Goal: Task Accomplishment & Management: Use online tool/utility

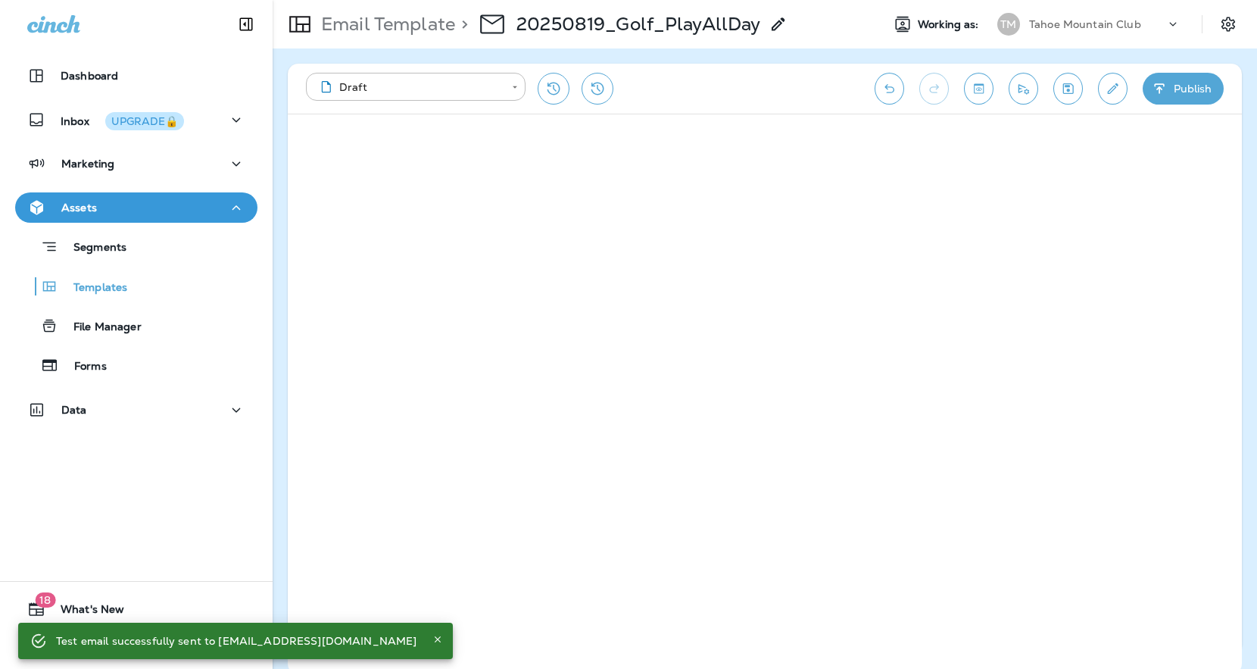
click at [432, 641] on icon "Close" at bounding box center [437, 639] width 11 height 11
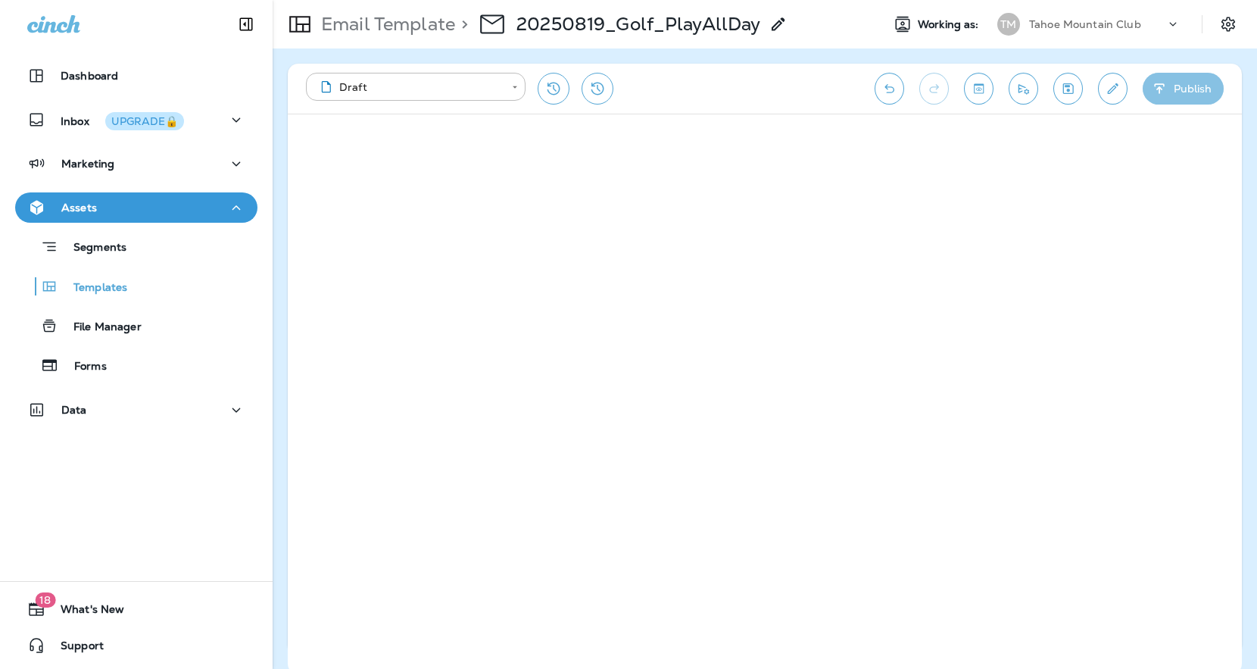
click at [1179, 86] on button "Publish" at bounding box center [1182, 89] width 81 height 32
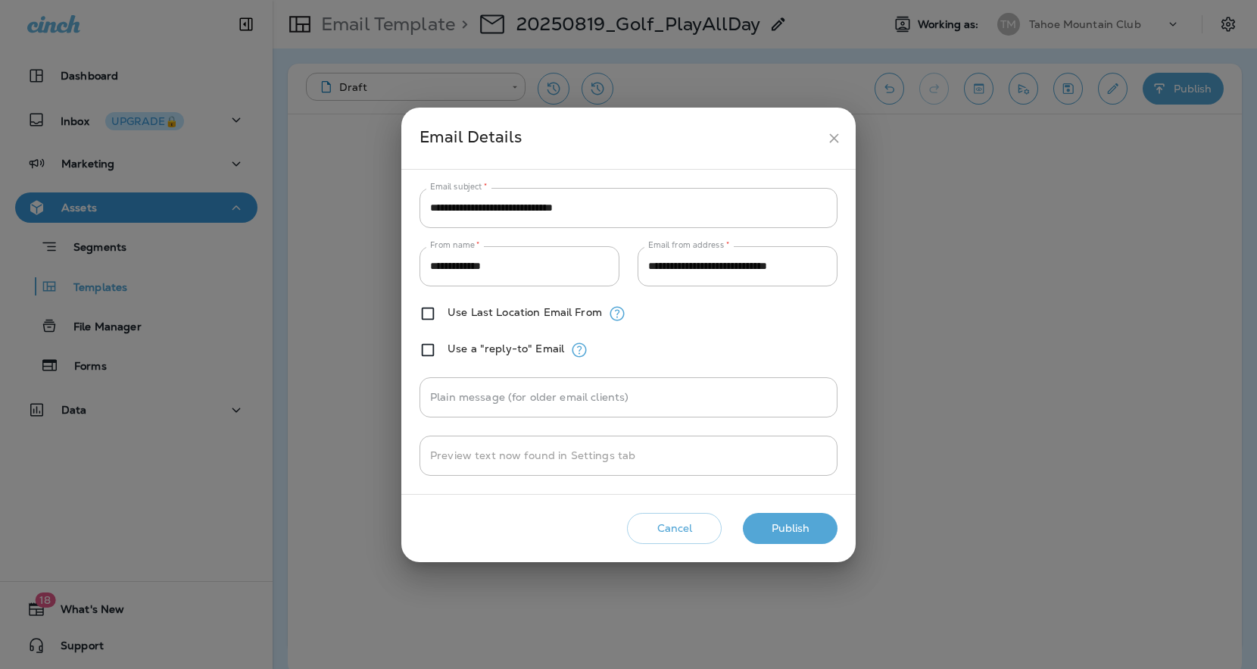
click at [803, 530] on button "Publish" at bounding box center [790, 528] width 95 height 31
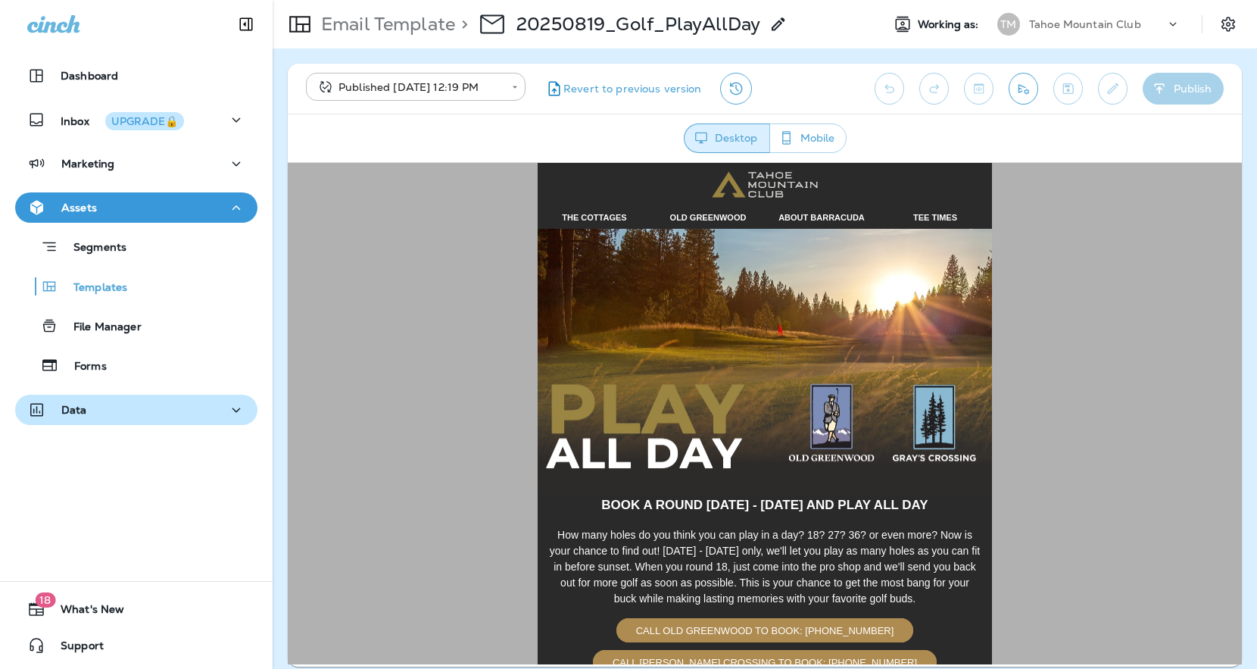
click at [92, 400] on div "Data" at bounding box center [136, 409] width 218 height 19
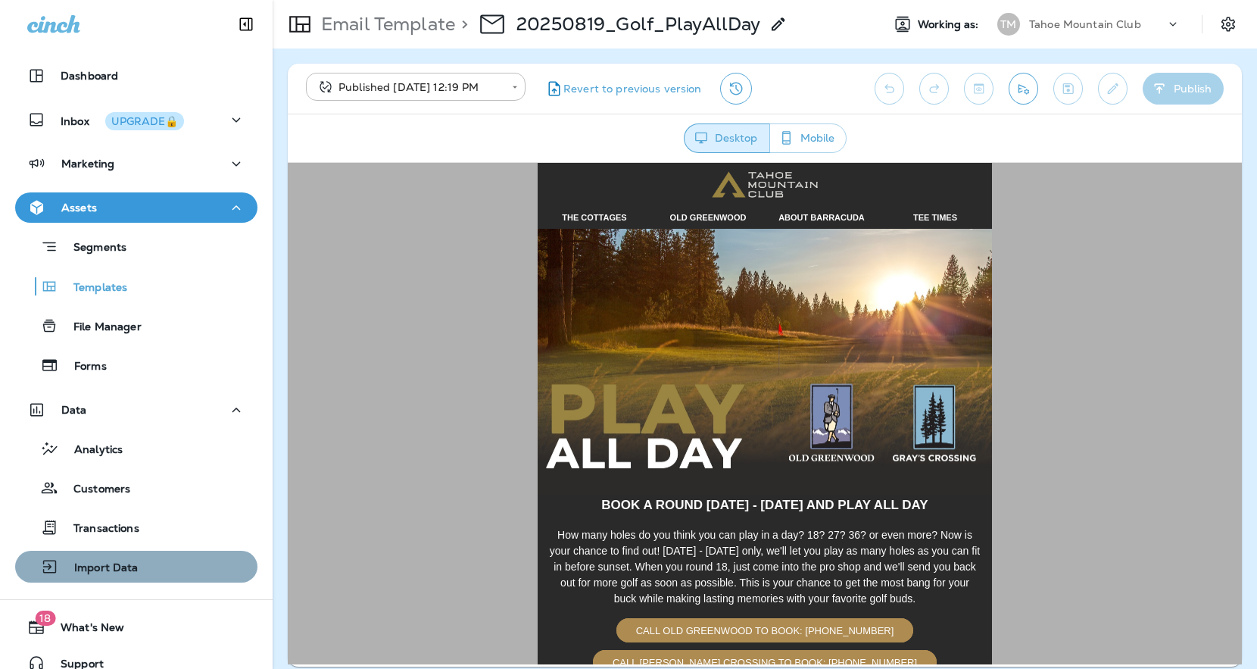
click at [105, 569] on p "Import Data" at bounding box center [98, 568] width 79 height 14
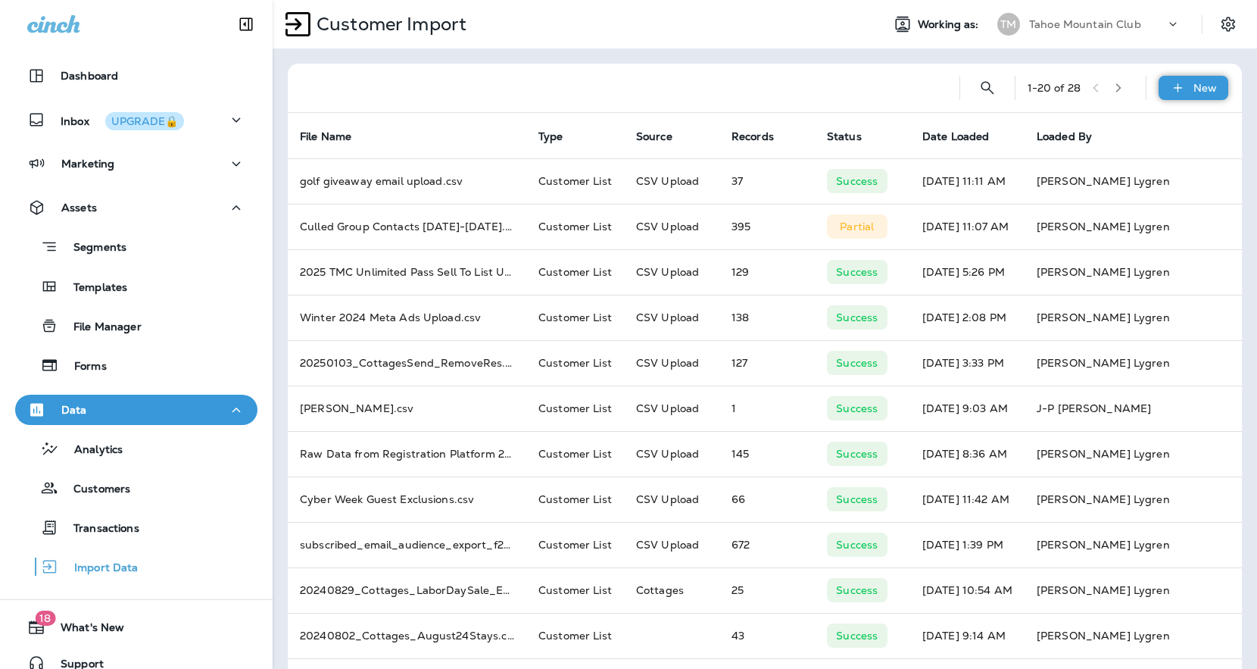
click at [1179, 85] on icon at bounding box center [1178, 87] width 16 height 15
click at [1146, 126] on p "Customer list" at bounding box center [1148, 128] width 70 height 12
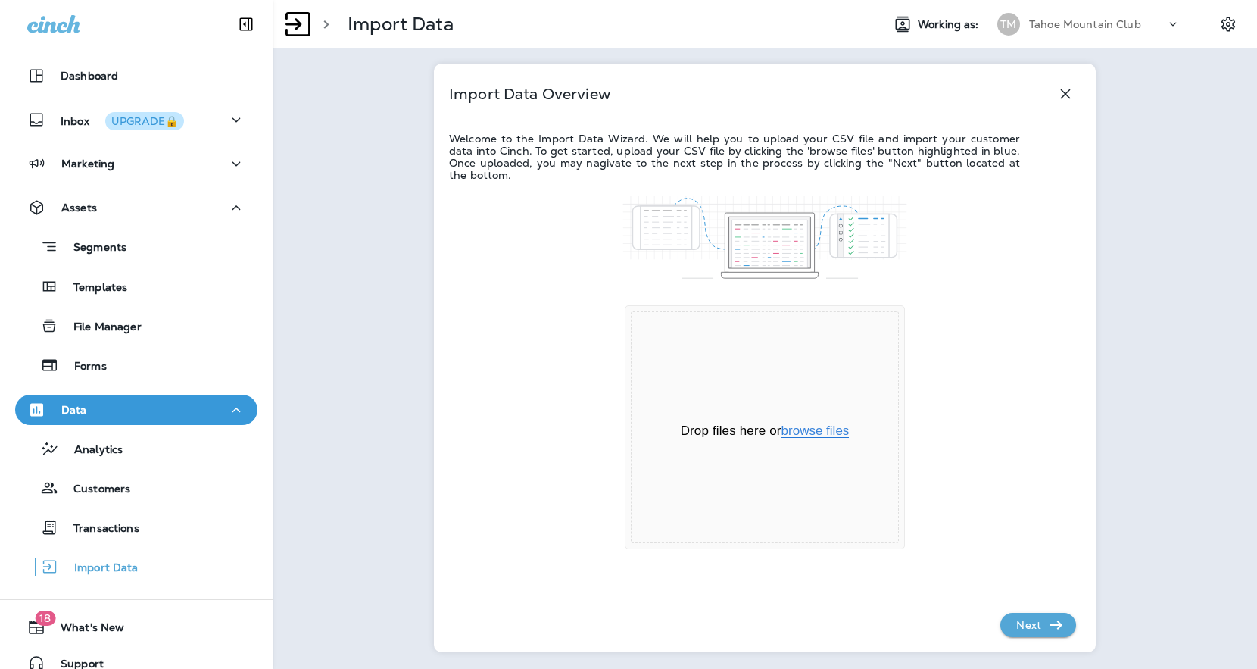
click at [813, 432] on button "browse files" at bounding box center [815, 431] width 68 height 14
click at [1039, 627] on p "Next" at bounding box center [1028, 624] width 37 height 24
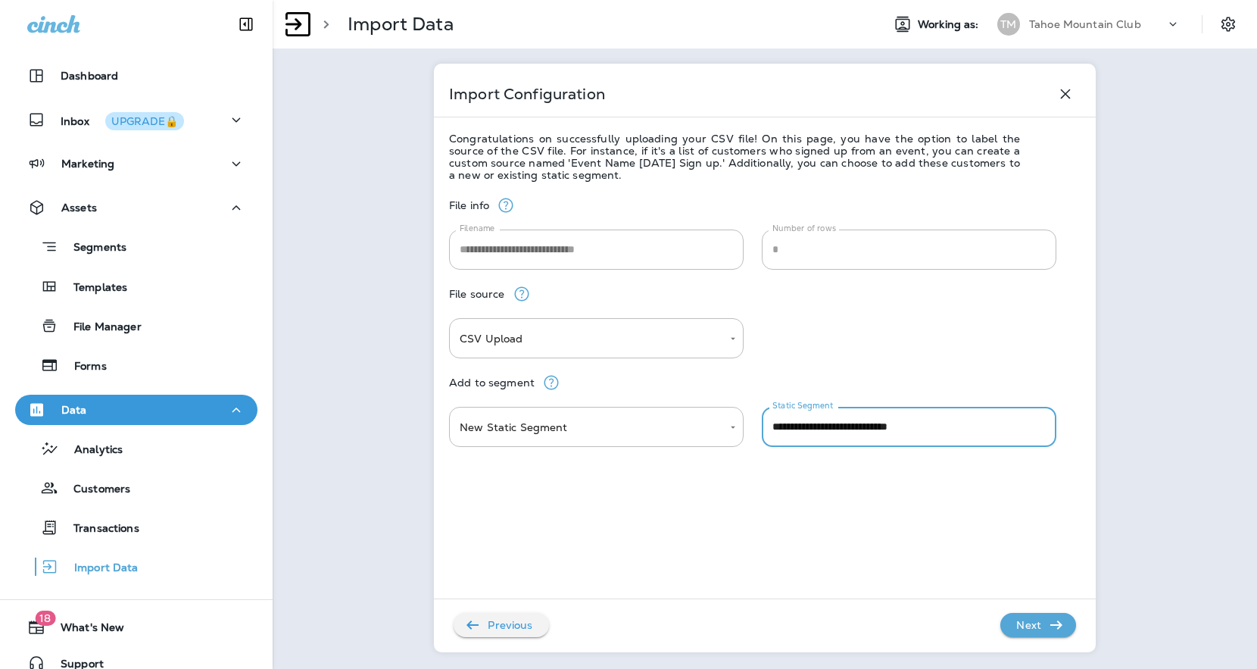
click at [868, 431] on input "**********" at bounding box center [909, 427] width 295 height 40
type input "**********"
click at [1047, 624] on icon "button" at bounding box center [1056, 625] width 18 height 18
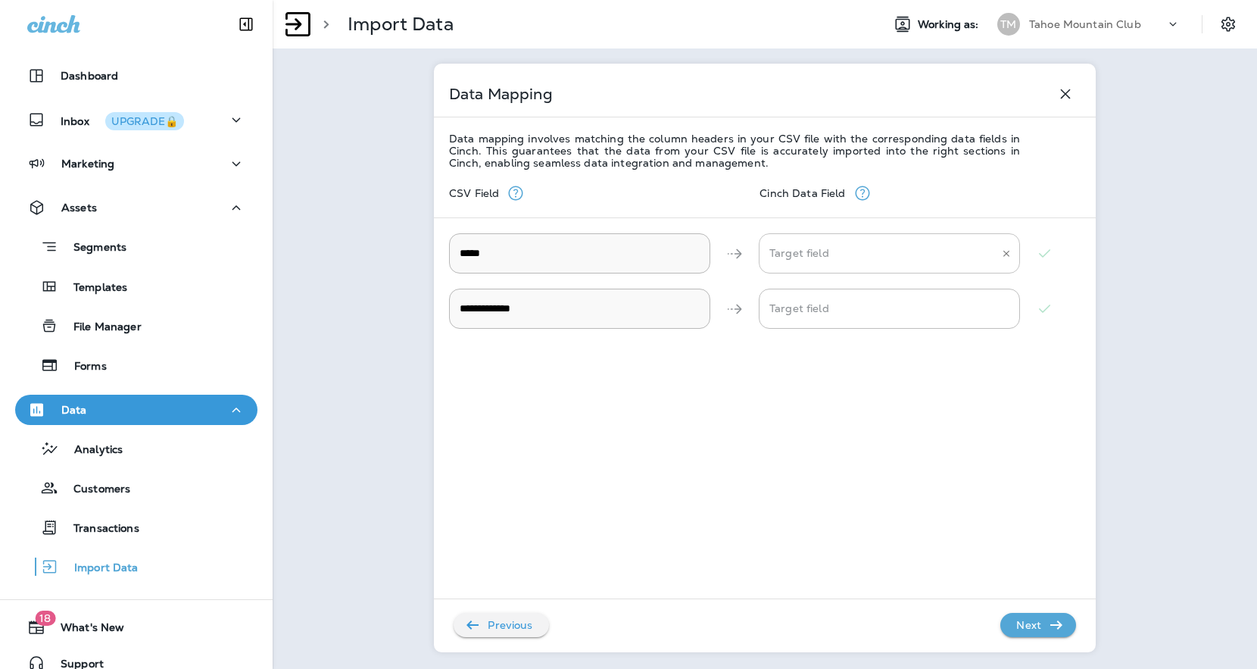
click at [851, 260] on input "Target field" at bounding box center [877, 253] width 225 height 26
click at [1101, 353] on div "**********" at bounding box center [765, 334] width 984 height 669
click at [941, 310] on EMAIL "Target field" at bounding box center [877, 308] width 225 height 26
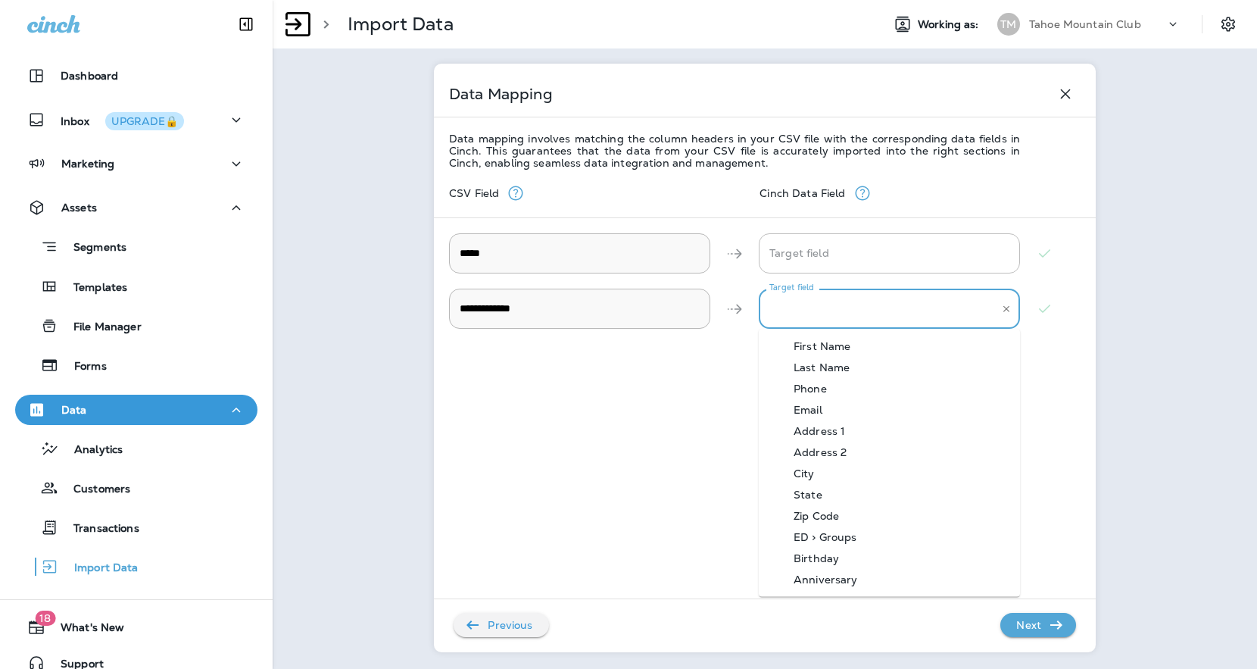
click at [806, 413] on div "Email" at bounding box center [808, 410] width 74 height 12
type EMAIL "*****"
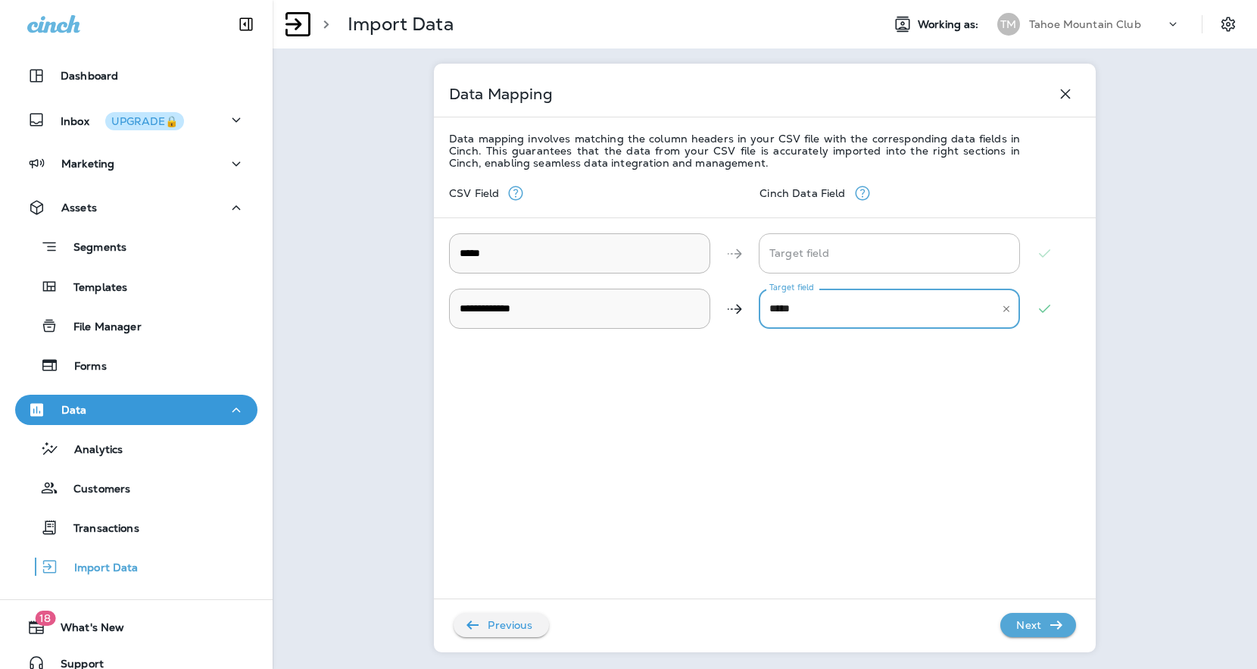
drag, startPoint x: 696, startPoint y: 433, endPoint x: 715, endPoint y: 447, distance: 23.3
click at [696, 433] on div "**********" at bounding box center [764, 431] width 631 height 524
click at [1036, 629] on p "Next" at bounding box center [1028, 624] width 37 height 24
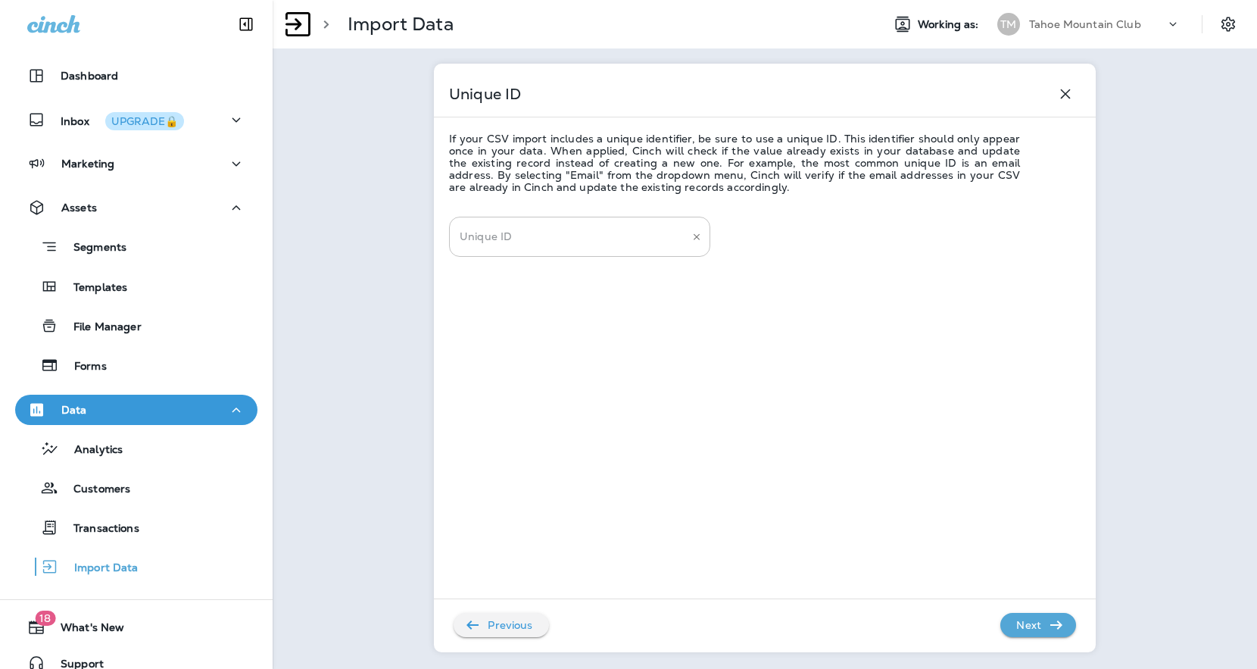
click at [527, 238] on input "Unique ID" at bounding box center [568, 236] width 225 height 26
click at [520, 314] on li "GUEST'S EMAIL" at bounding box center [579, 315] width 261 height 21
type input "**********"
click at [1040, 624] on p "Next" at bounding box center [1028, 624] width 37 height 24
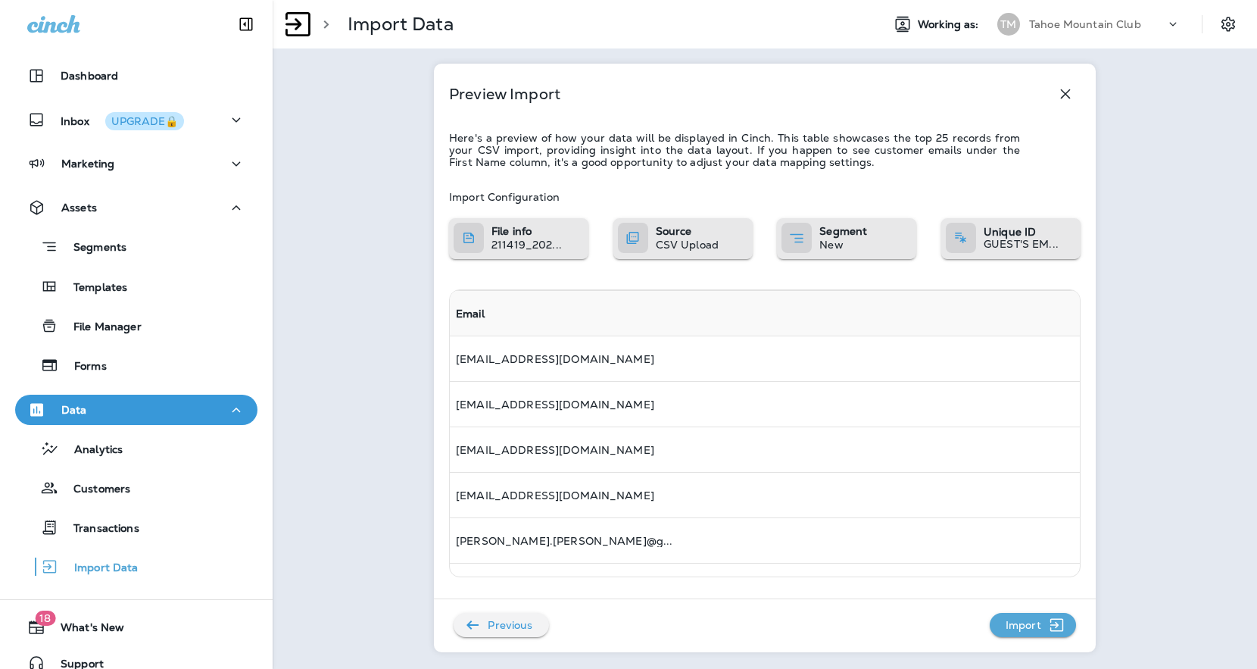
click at [1040, 624] on p "Import" at bounding box center [1023, 624] width 48 height 24
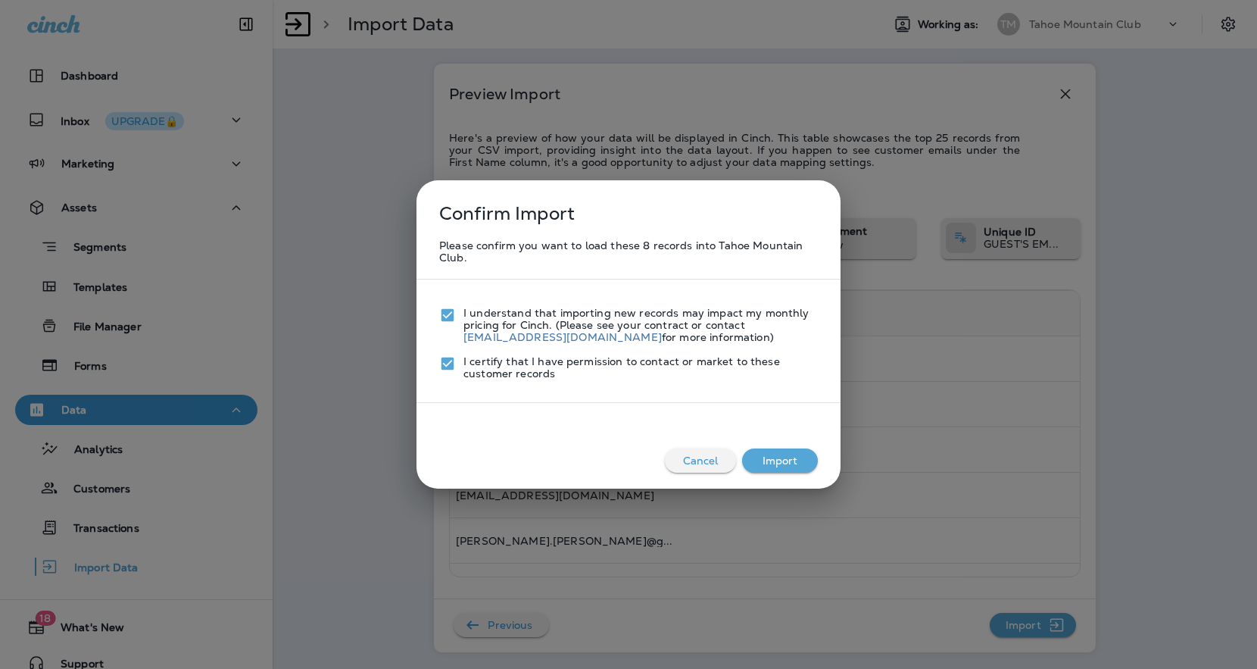
click at [778, 465] on button "Import" at bounding box center [780, 460] width 76 height 24
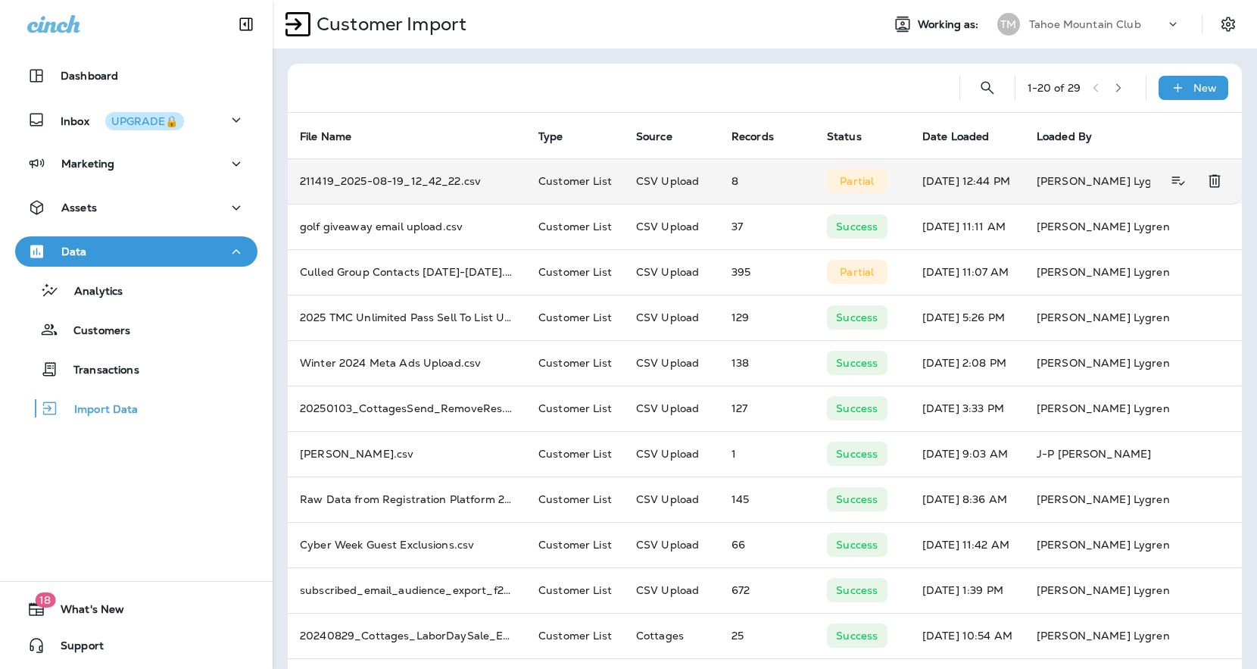
click at [433, 184] on td "211419_2025-08-19_12_42_22.csv" at bounding box center [407, 180] width 238 height 45
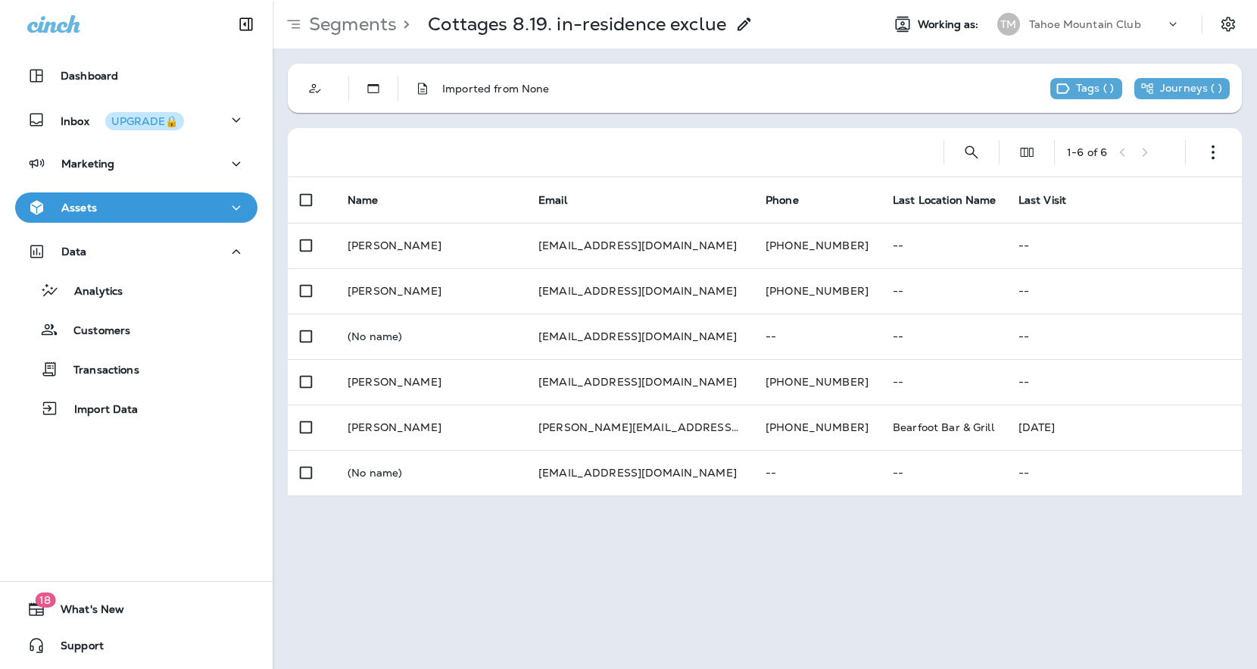
click at [233, 212] on icon "button" at bounding box center [236, 207] width 18 height 19
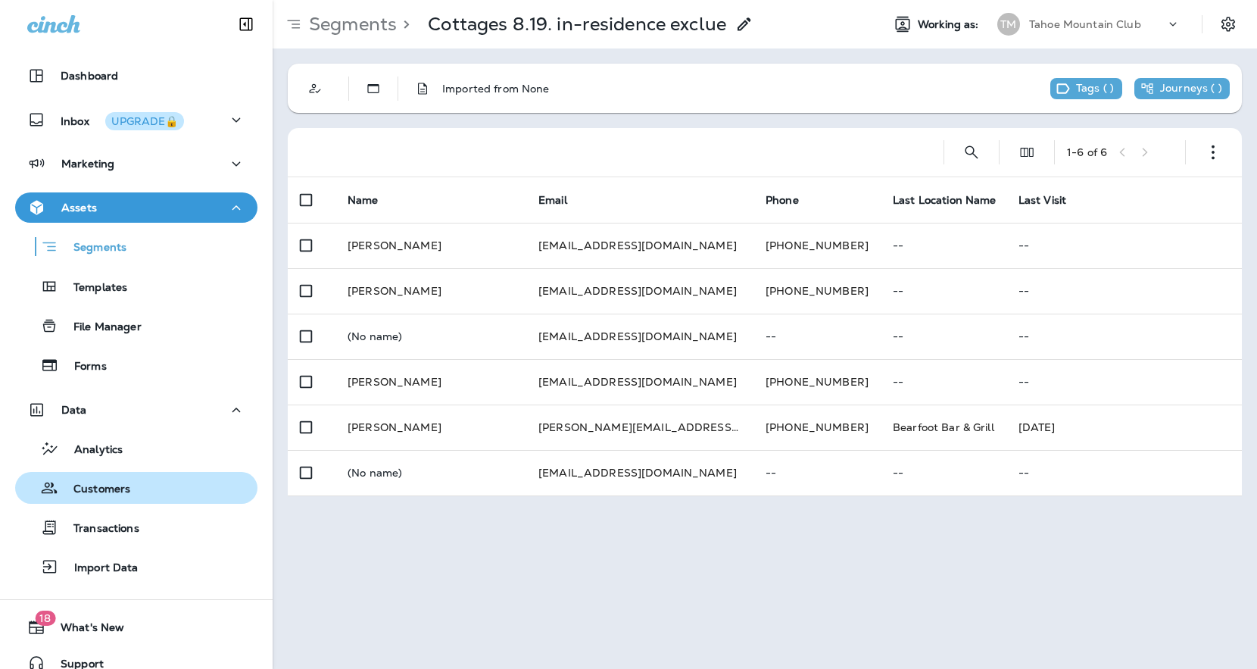
scroll to position [18, 0]
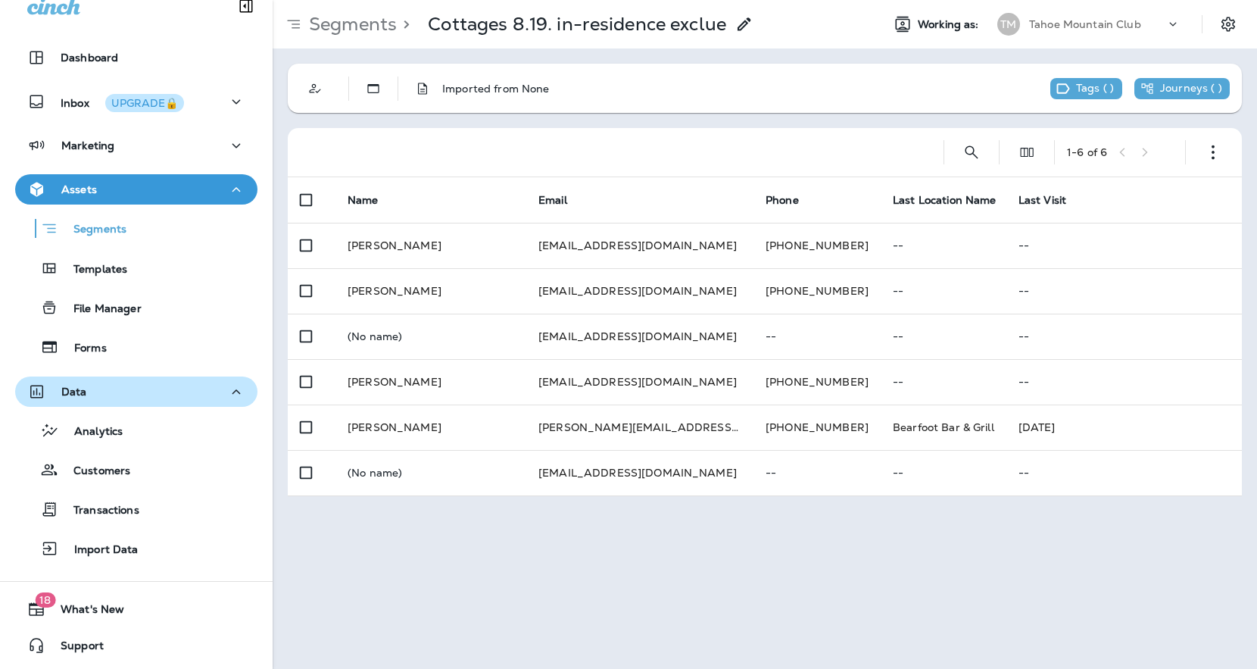
click at [210, 399] on div "Data" at bounding box center [136, 391] width 218 height 19
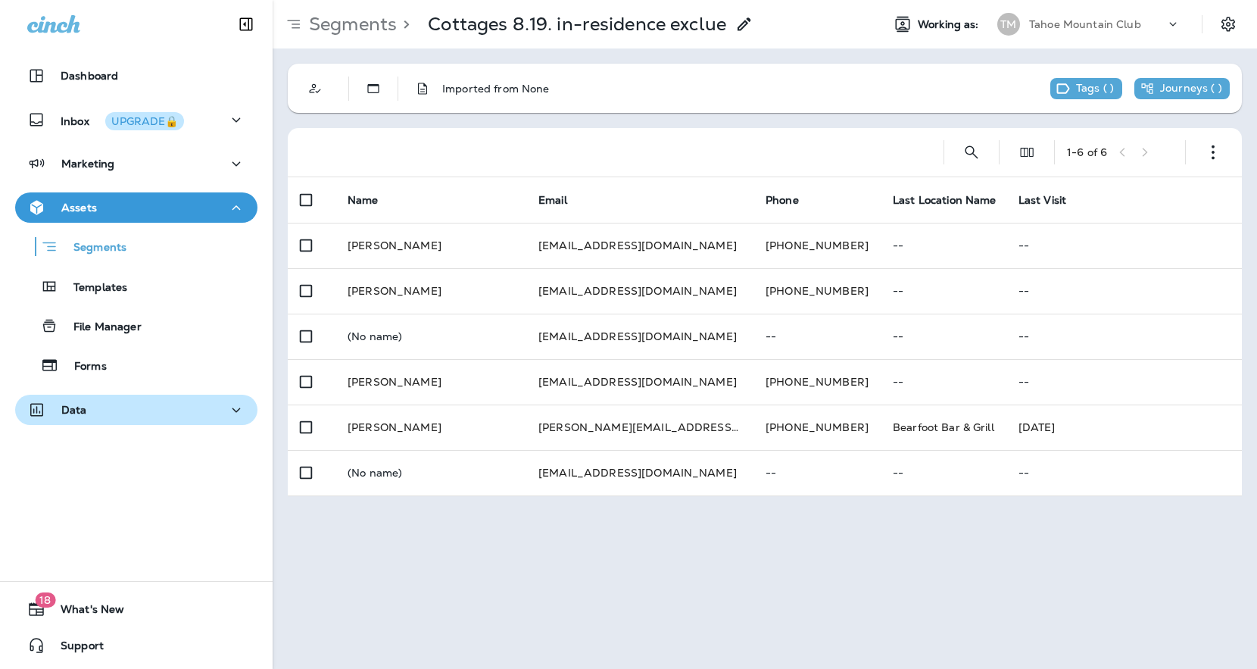
scroll to position [0, 0]
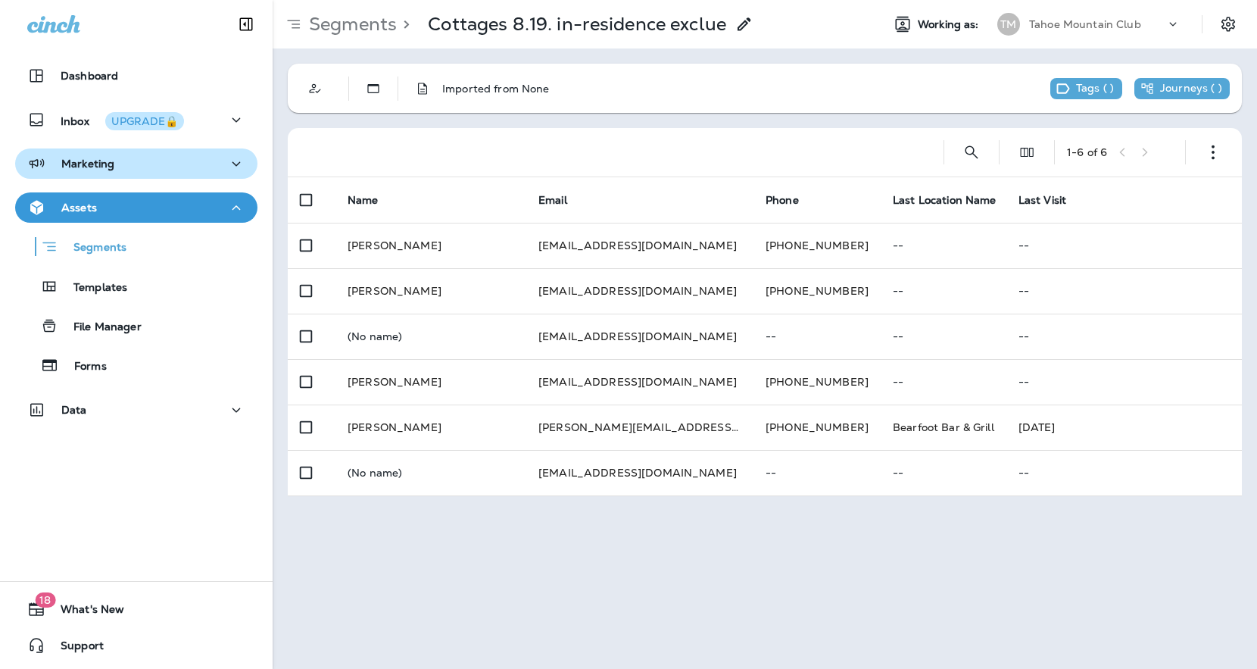
click at [198, 170] on div "Marketing" at bounding box center [136, 163] width 218 height 19
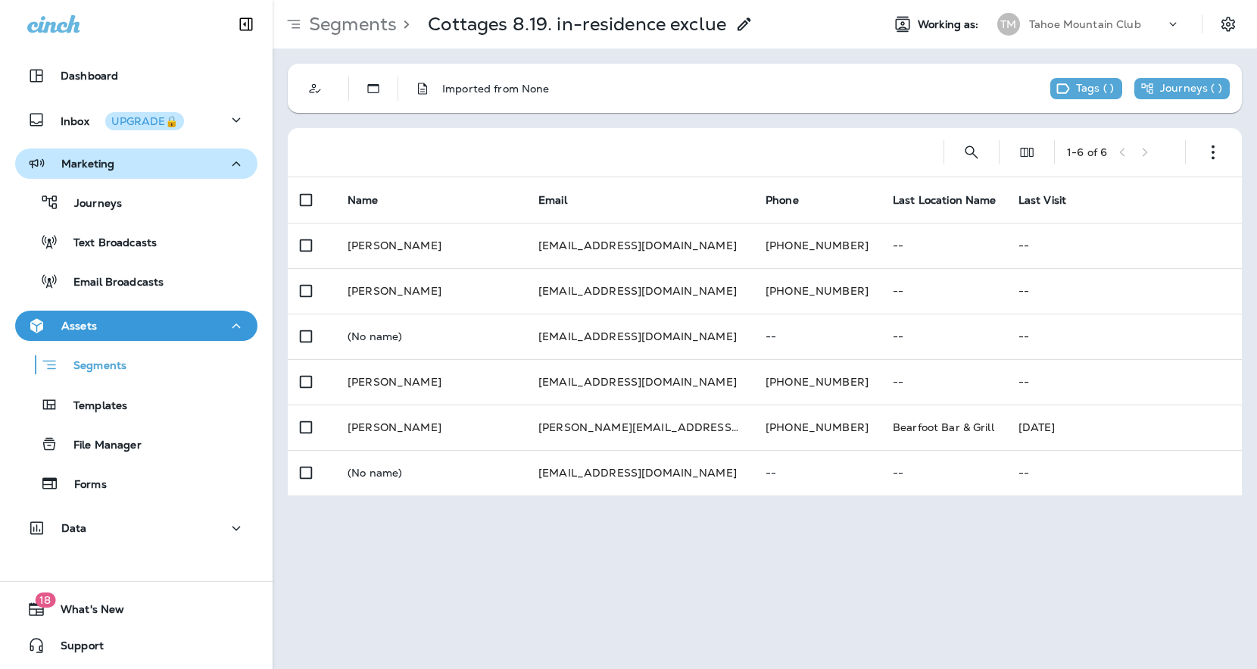
click at [198, 170] on div "Marketing" at bounding box center [136, 163] width 218 height 19
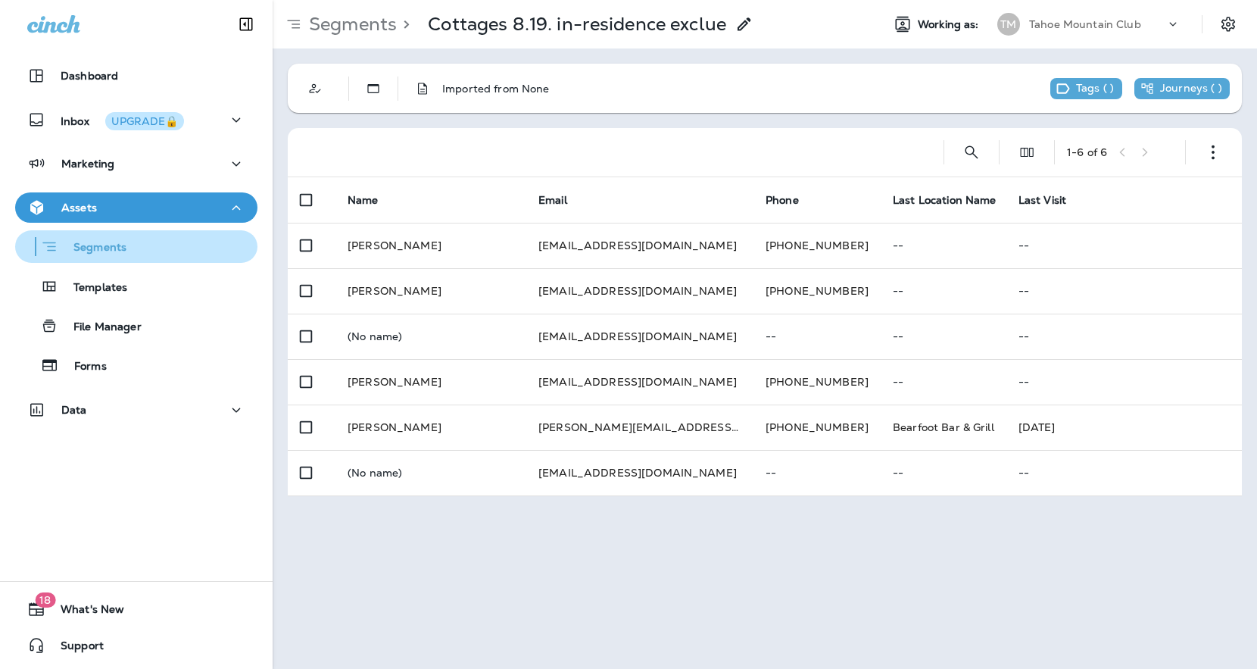
click at [104, 250] on p "Segments" at bounding box center [92, 248] width 68 height 15
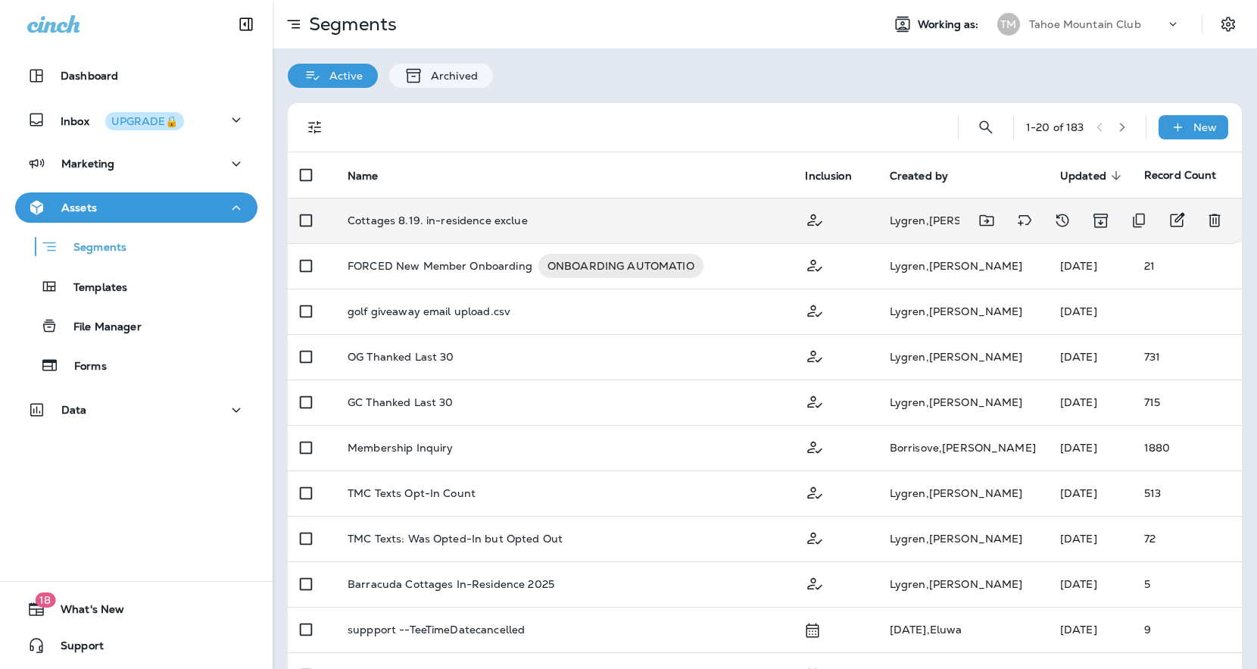
click at [458, 217] on p "Cottages 8.19. in-residence exclue" at bounding box center [438, 220] width 180 height 12
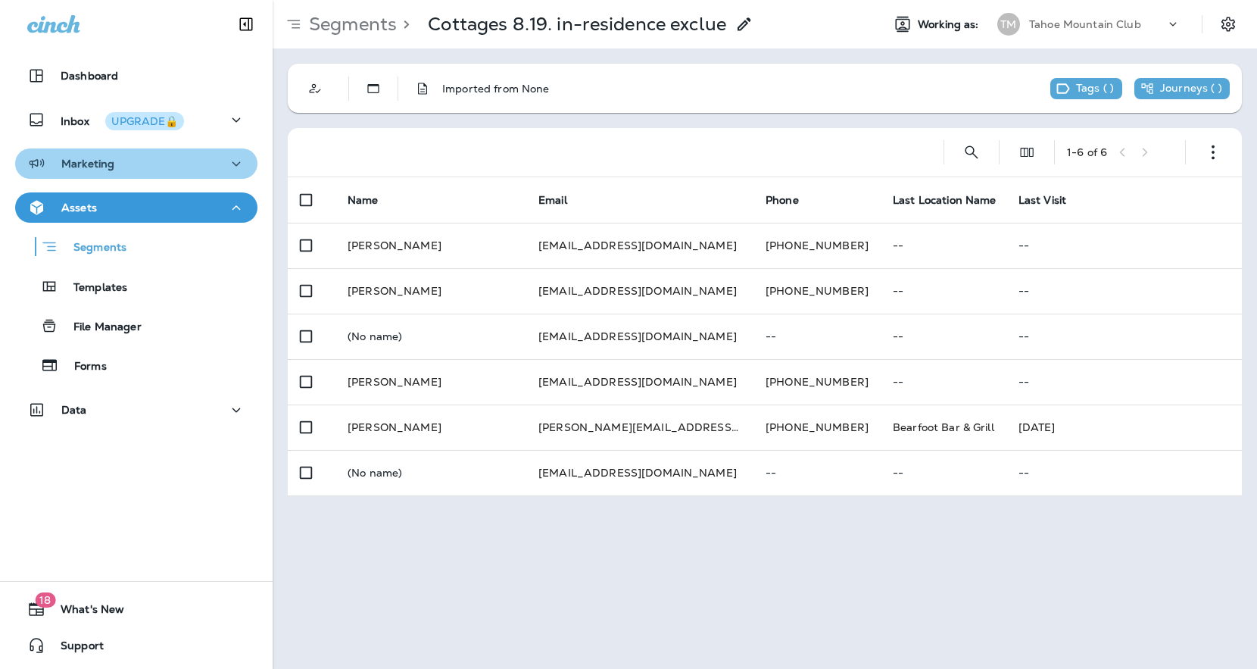
click at [131, 176] on button "Marketing" at bounding box center [136, 163] width 242 height 30
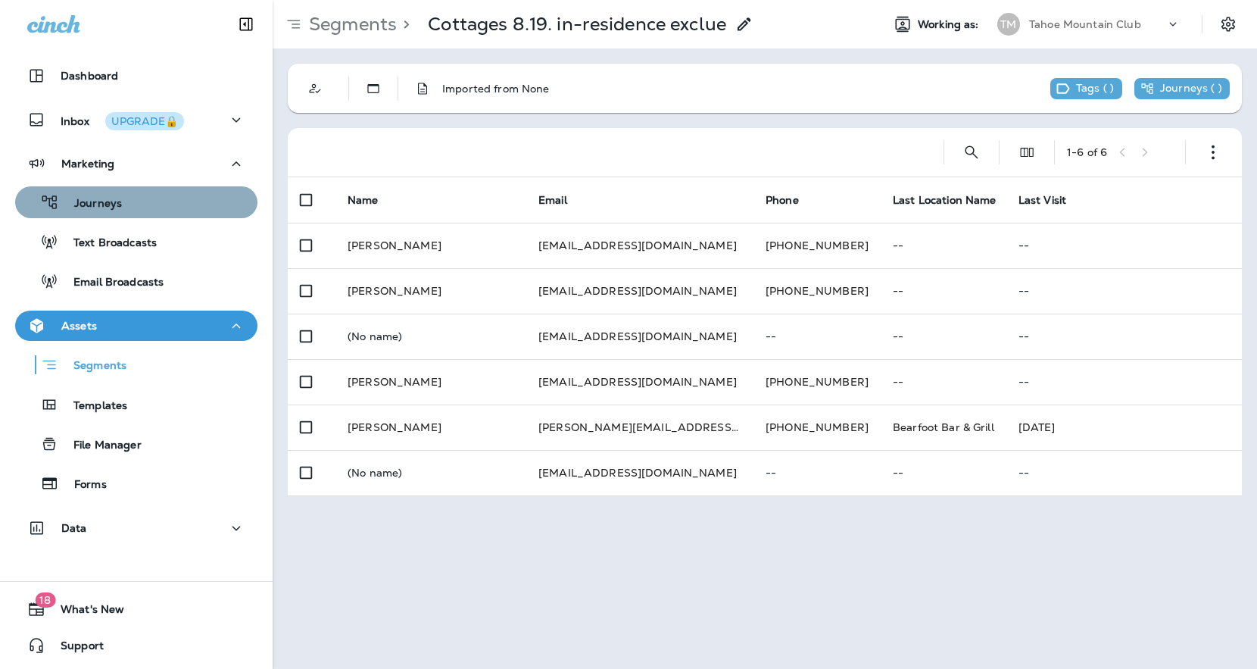
click at [121, 210] on div "Journeys" at bounding box center [136, 202] width 230 height 23
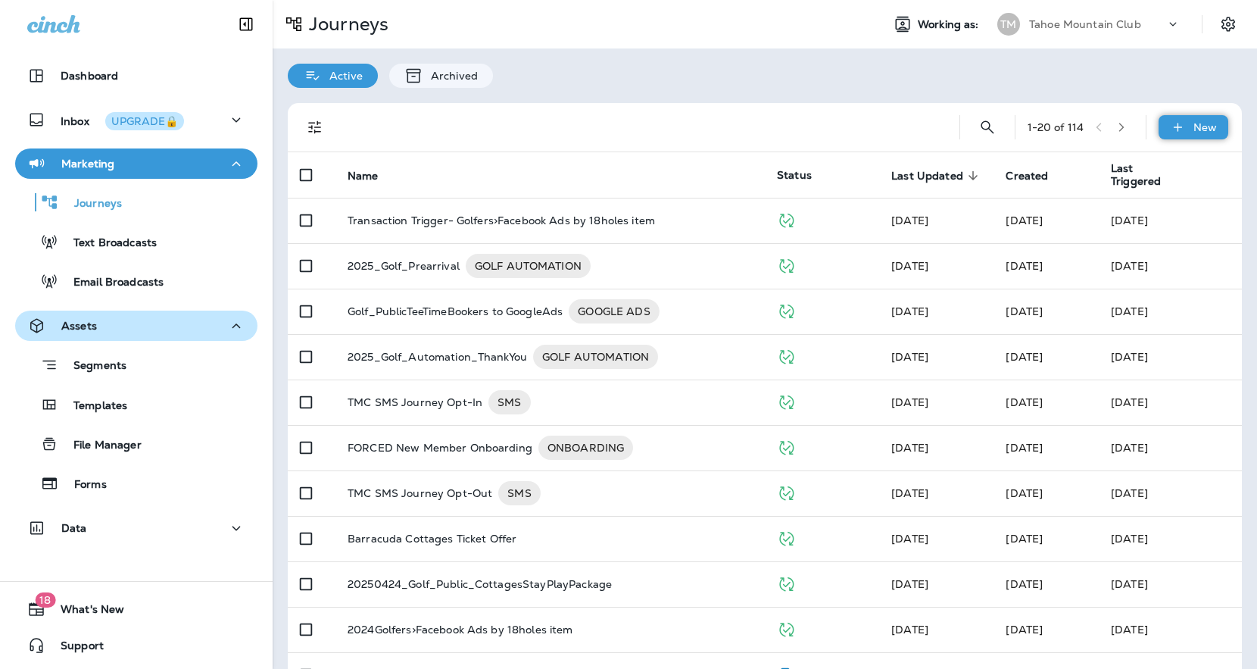
click at [1195, 123] on p "New" at bounding box center [1204, 127] width 23 height 12
click at [1148, 161] on p "New Journey" at bounding box center [1178, 163] width 76 height 12
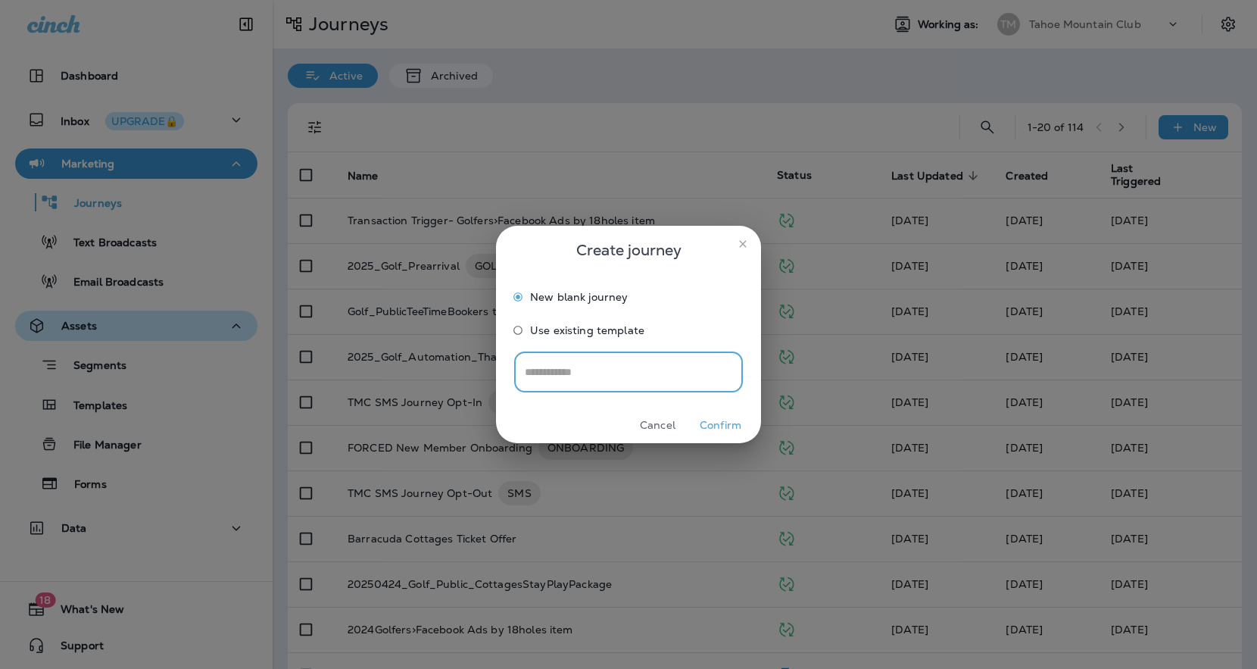
drag, startPoint x: 729, startPoint y: 428, endPoint x: 747, endPoint y: 432, distance: 18.7
click at [729, 428] on button "Confirm" at bounding box center [720, 424] width 57 height 23
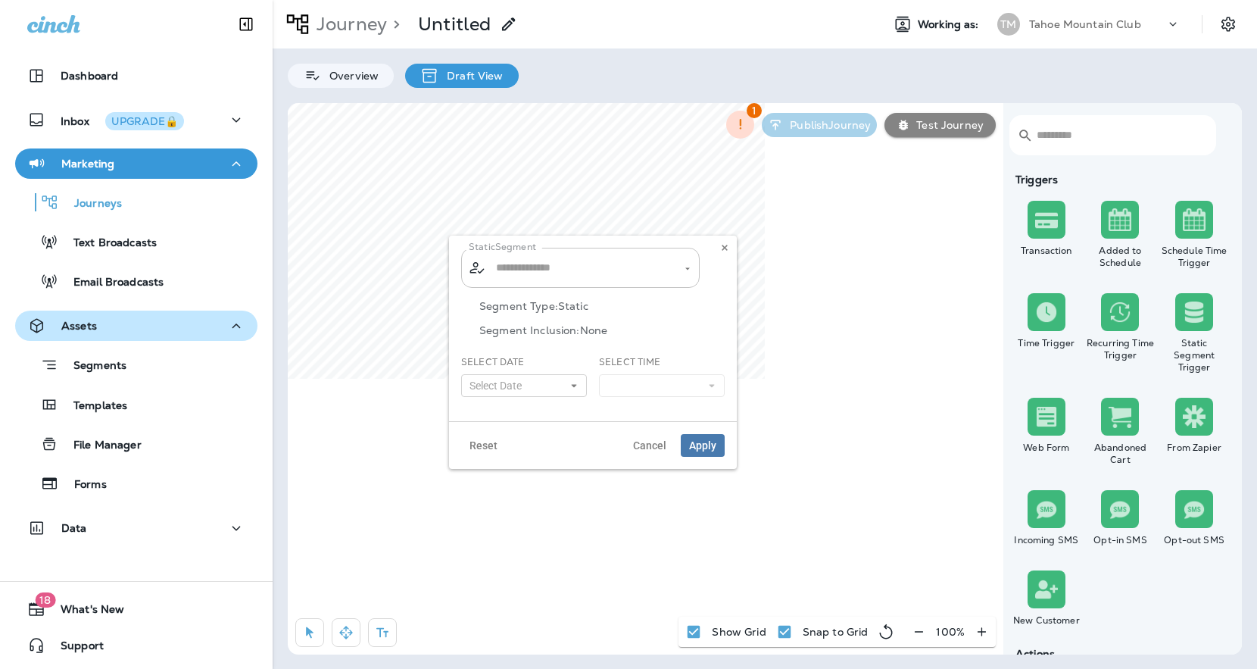
click at [567, 261] on input "text" at bounding box center [581, 267] width 178 height 26
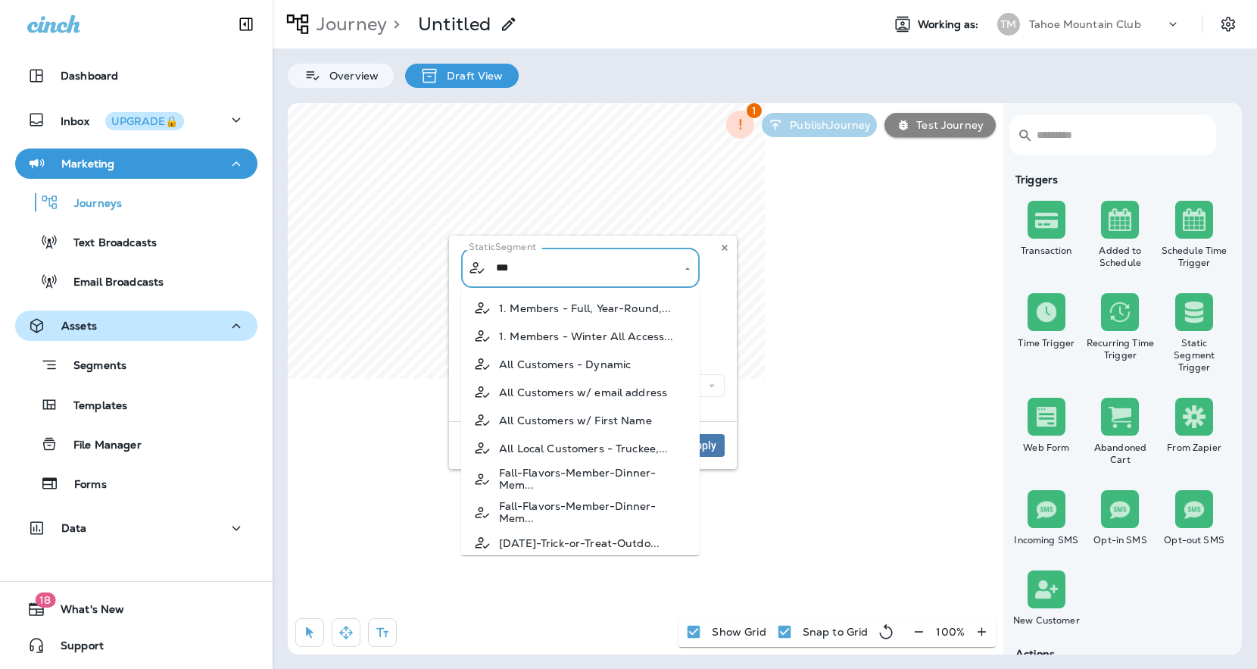
click at [597, 397] on span "All Customers w/ email address" at bounding box center [583, 392] width 168 height 12
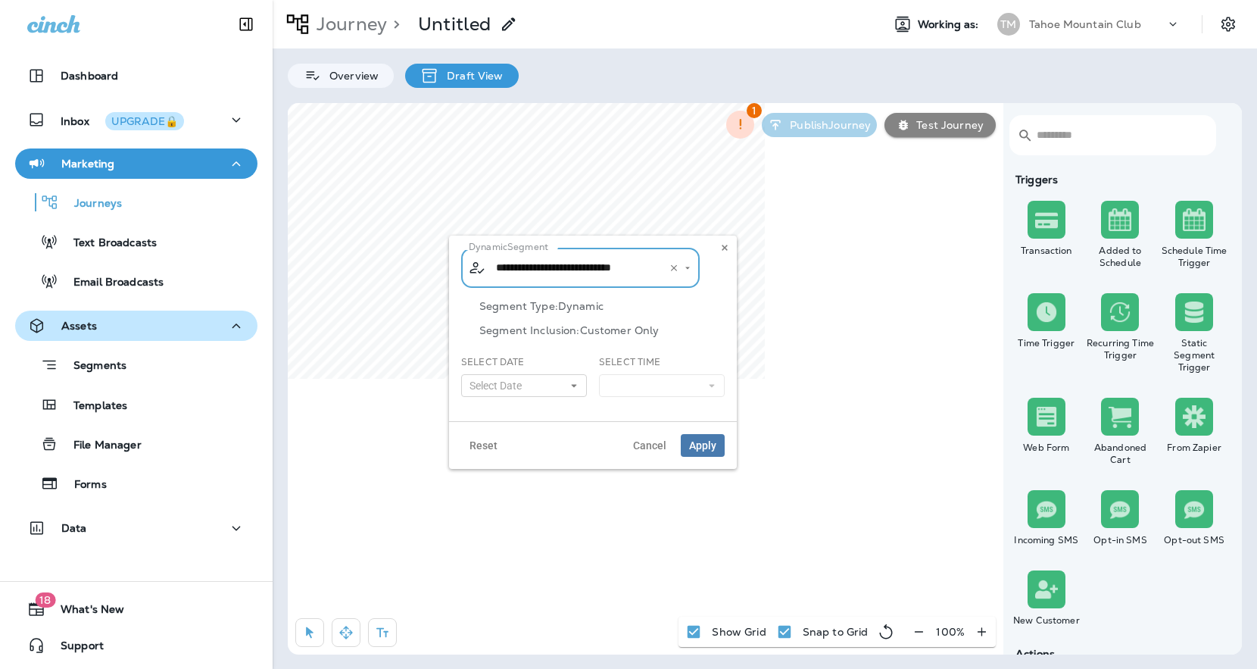
type input "**********"
click at [526, 396] on button "Select Date" at bounding box center [524, 385] width 126 height 23
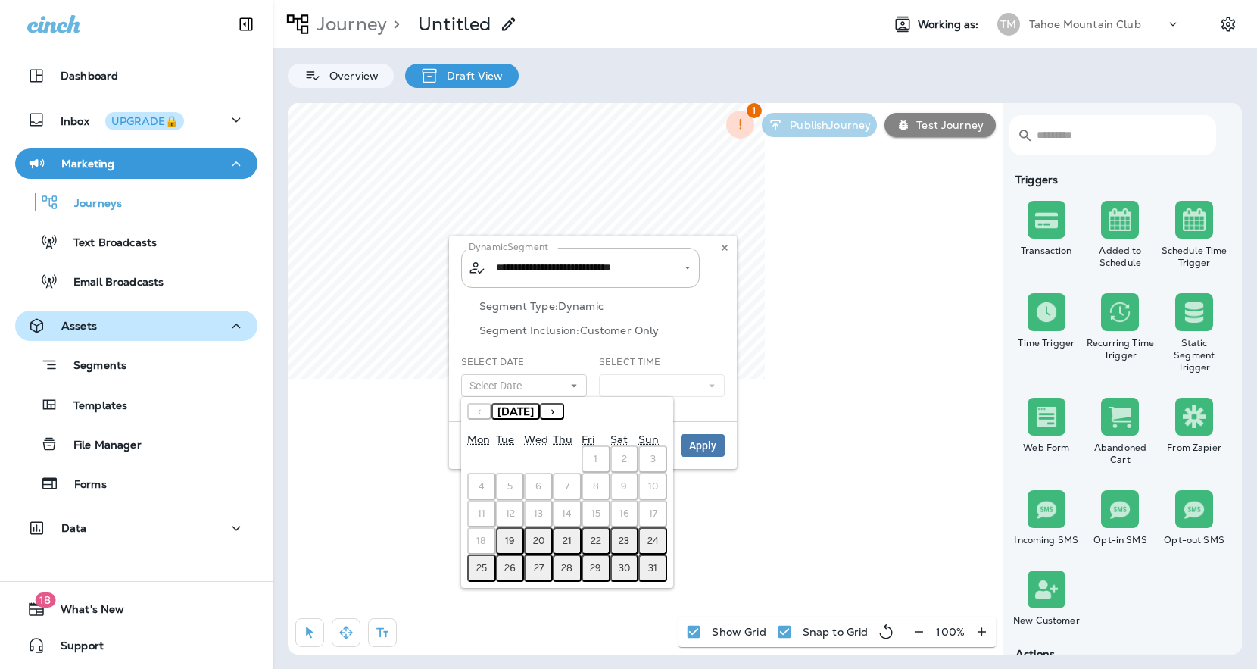
click at [510, 538] on abbr "19" at bounding box center [510, 541] width 10 height 12
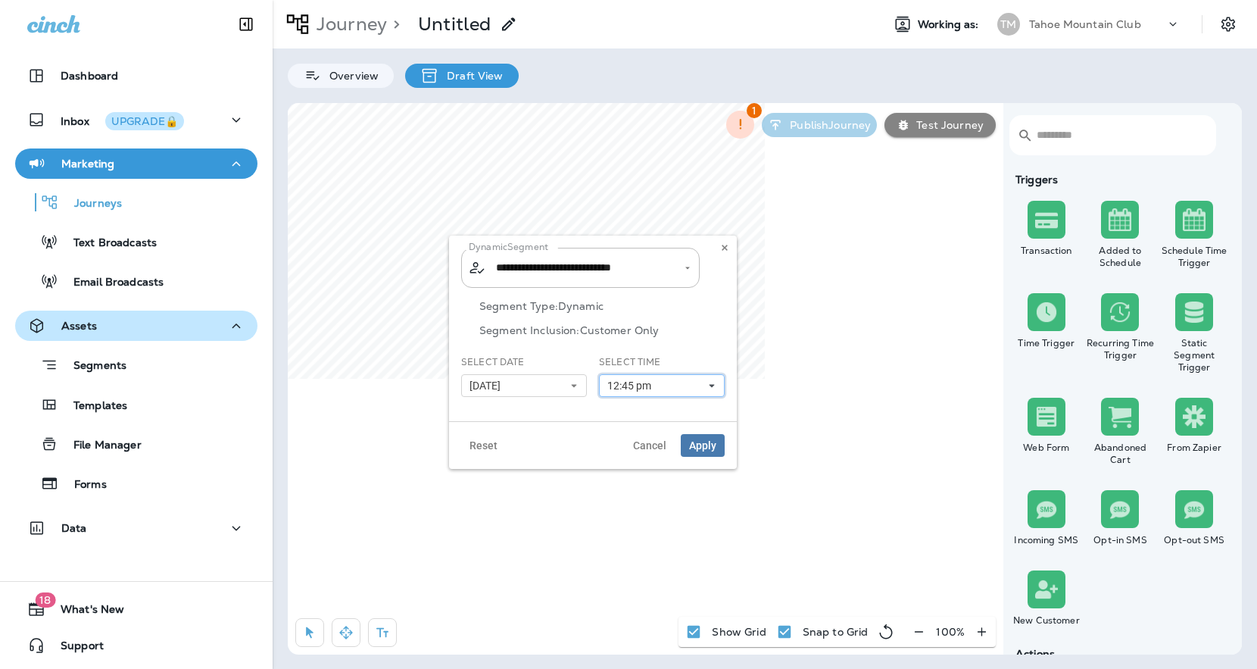
click at [670, 392] on button "12:45 pm" at bounding box center [662, 385] width 126 height 23
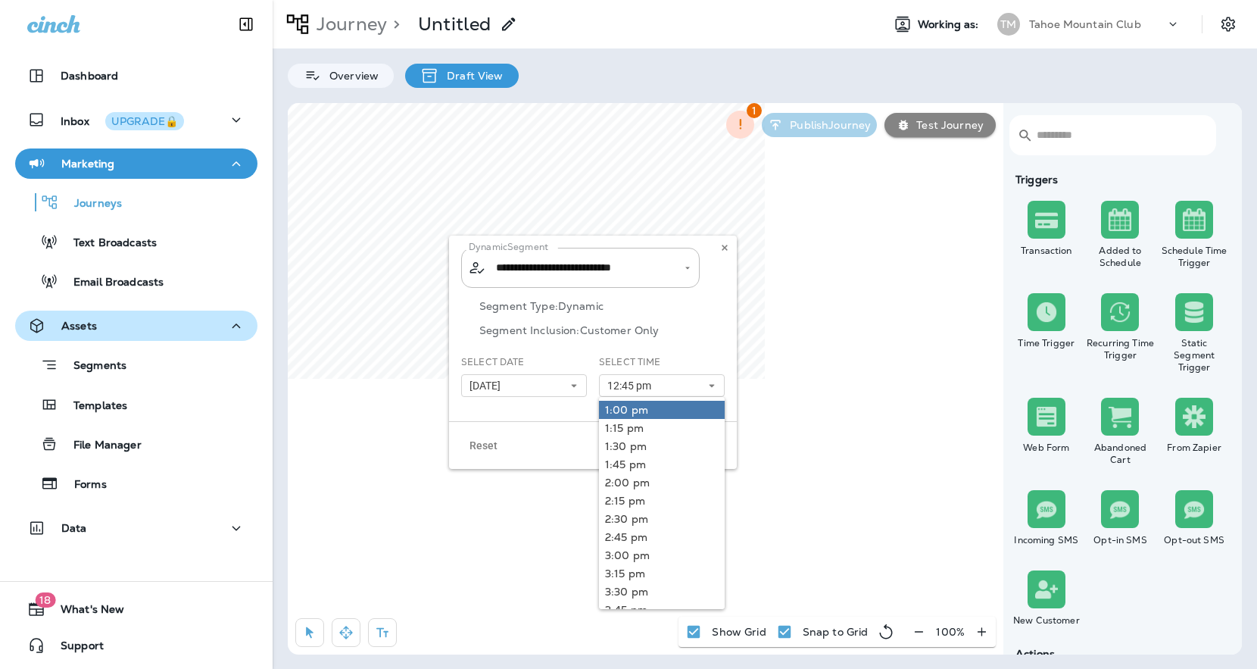
click at [634, 415] on link "1:00 pm" at bounding box center [662, 409] width 126 height 18
click at [572, 424] on div "Reset Cancel Apply" at bounding box center [593, 445] width 288 height 48
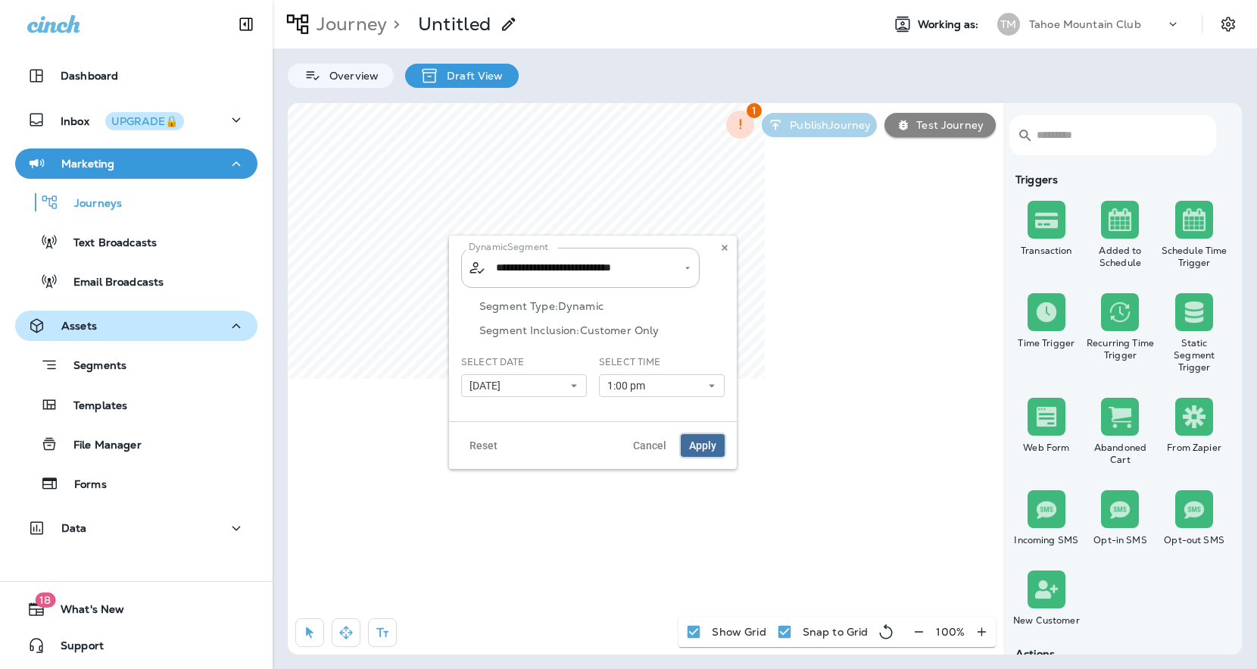
click at [702, 444] on span "Apply" at bounding box center [702, 445] width 27 height 11
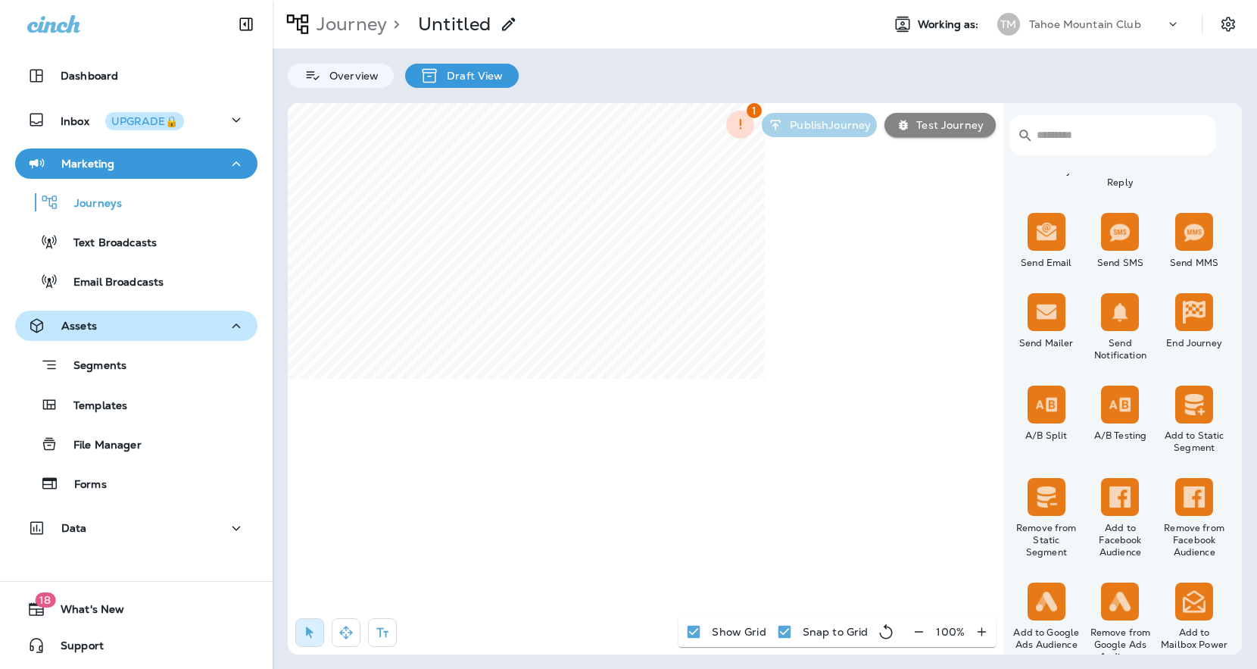
scroll to position [555, 0]
click at [792, 355] on button "Apply" at bounding box center [781, 346] width 44 height 23
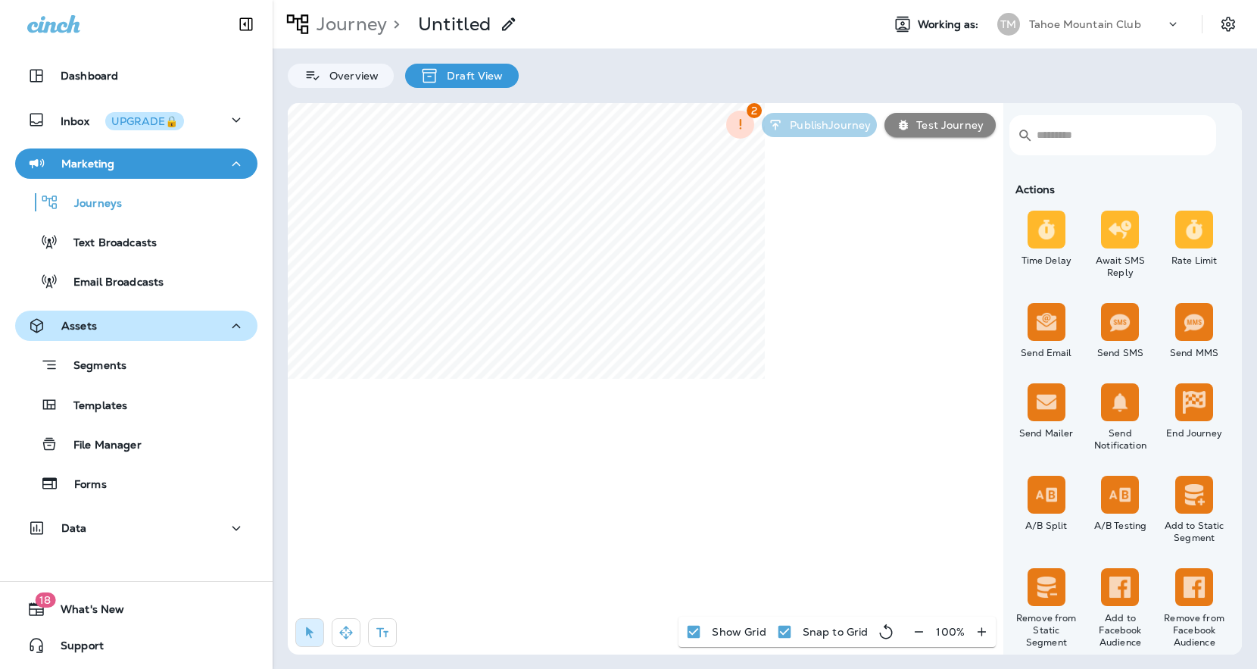
scroll to position [420, 0]
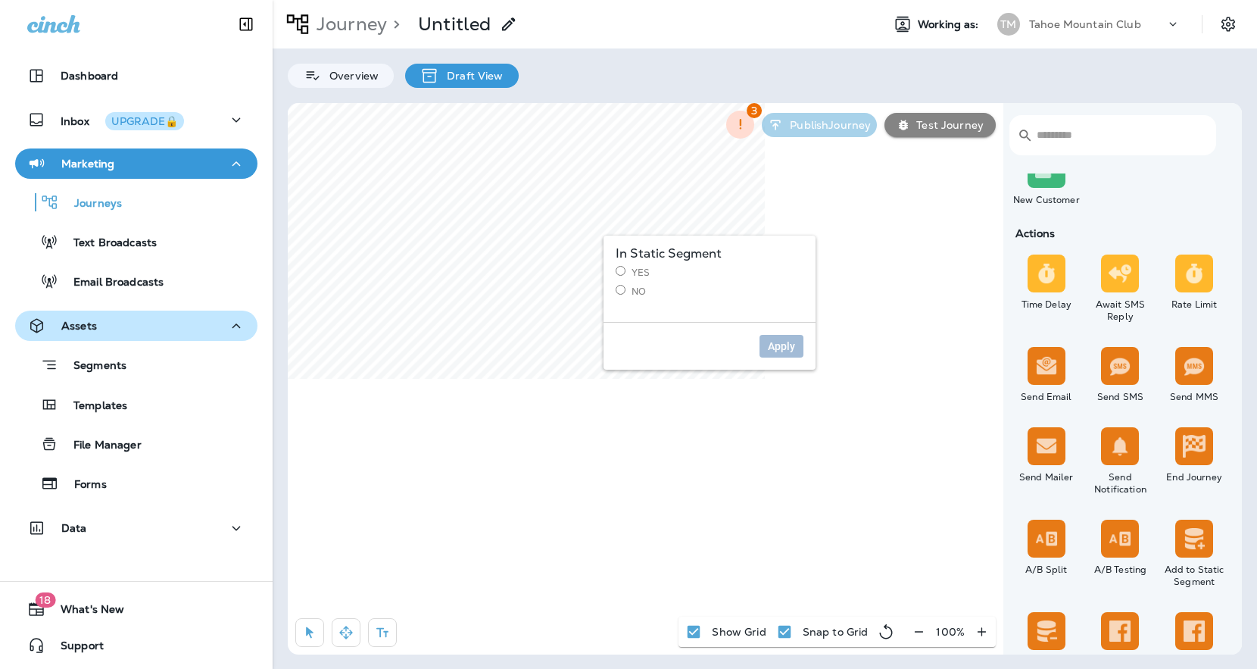
click at [628, 274] on label "Yes" at bounding box center [710, 272] width 188 height 13
click at [767, 344] on button "Apply" at bounding box center [781, 346] width 44 height 23
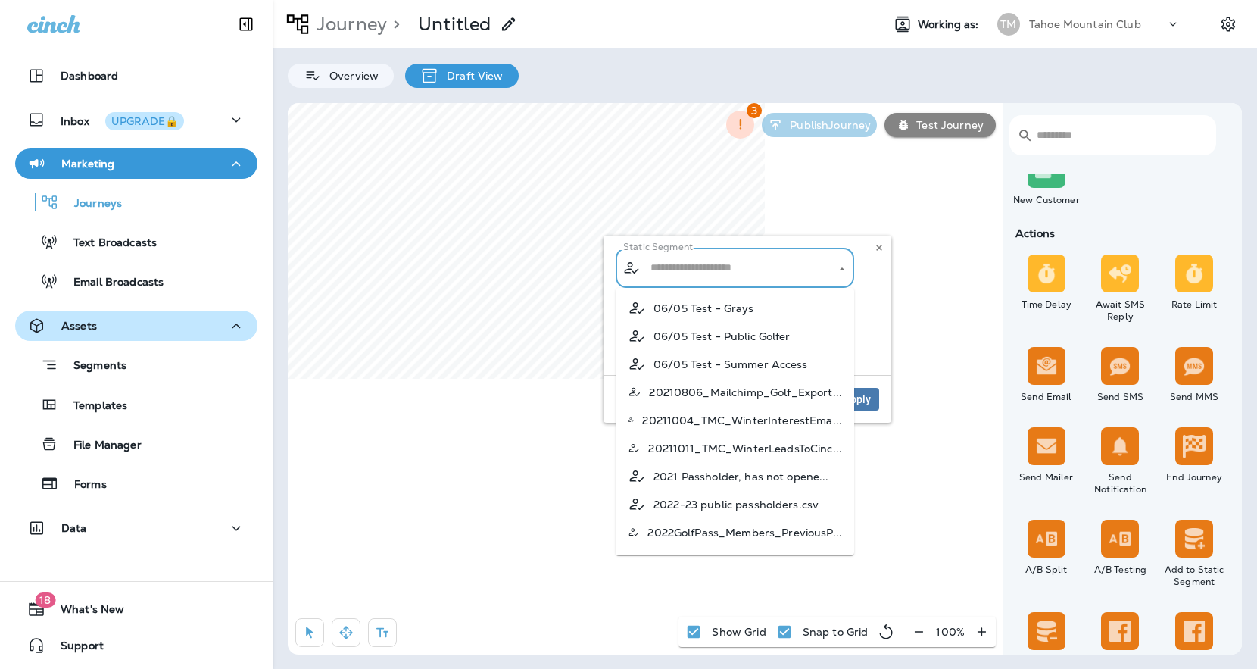
click at [720, 269] on input "text" at bounding box center [736, 267] width 178 height 26
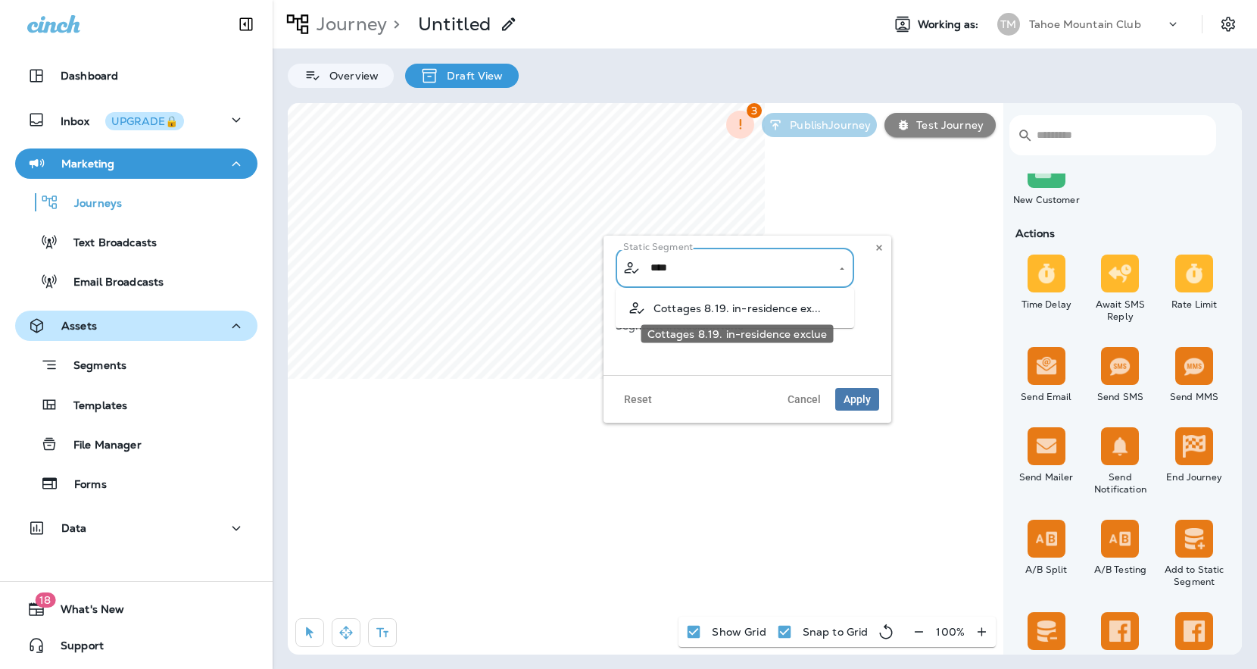
click at [763, 304] on span "Cottages 8.19. in-residence ex..." at bounding box center [737, 308] width 168 height 12
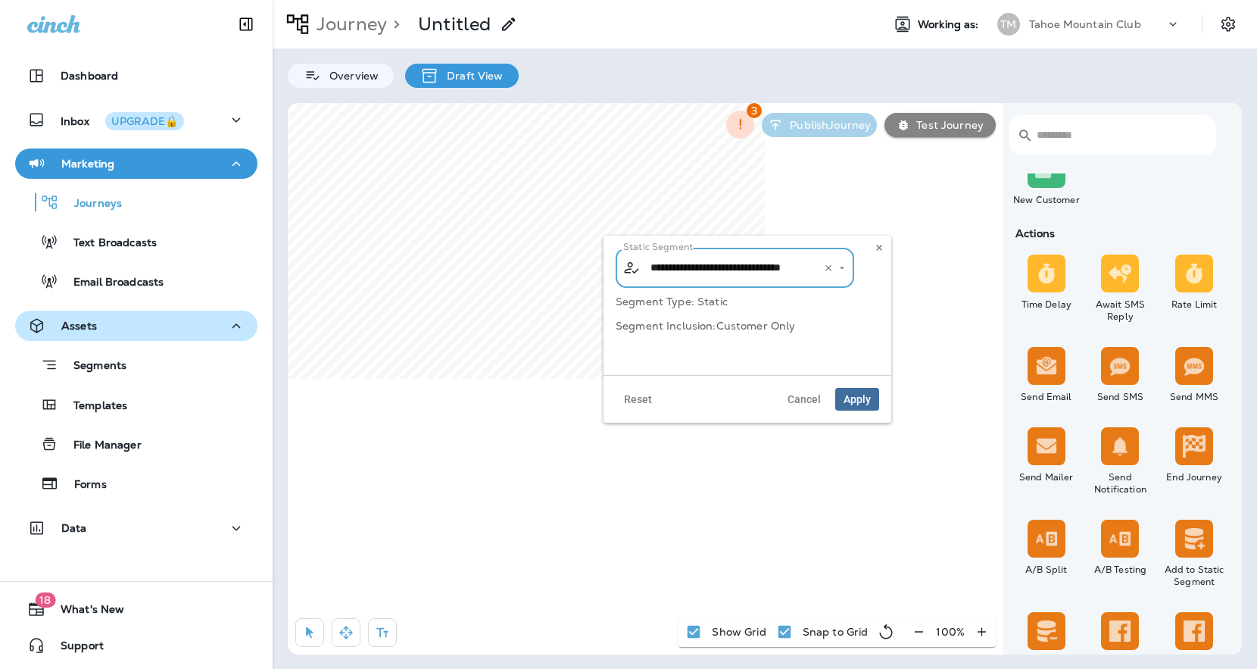
type input "**********"
click at [861, 402] on span "Apply" at bounding box center [856, 399] width 27 height 11
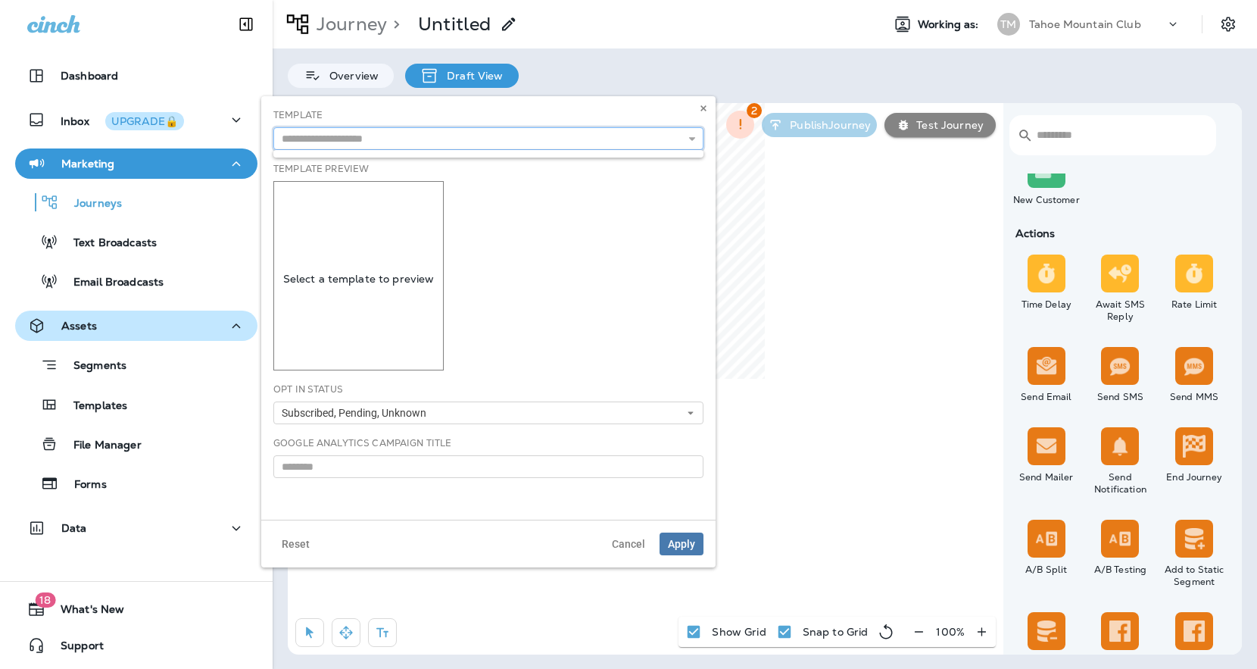
click at [348, 145] on input "text" at bounding box center [488, 138] width 430 height 23
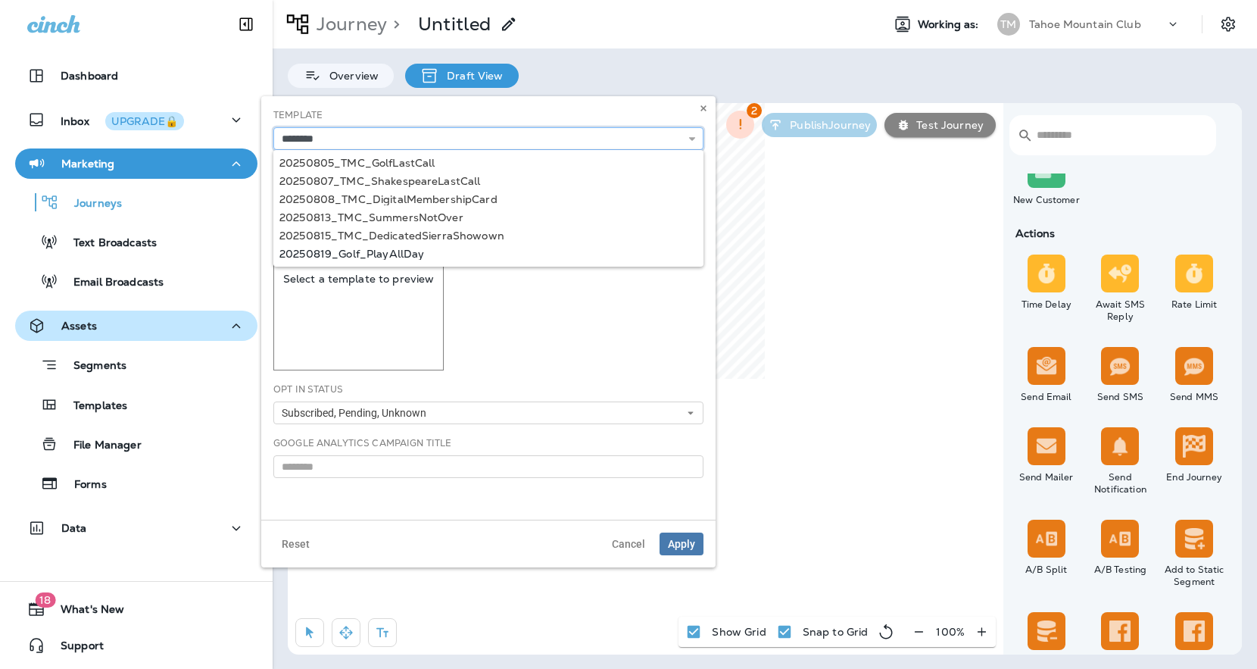
type input "**********"
click at [353, 257] on div "**********" at bounding box center [488, 307] width 454 height 423
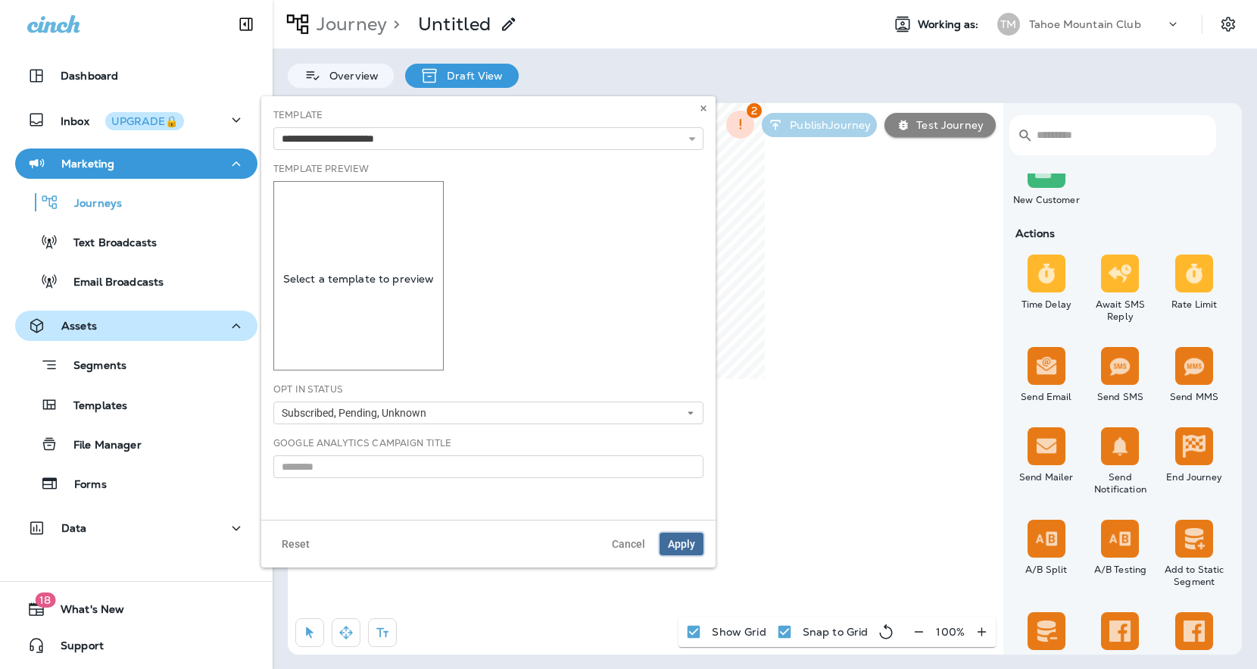
click at [685, 541] on span "Apply" at bounding box center [681, 543] width 27 height 11
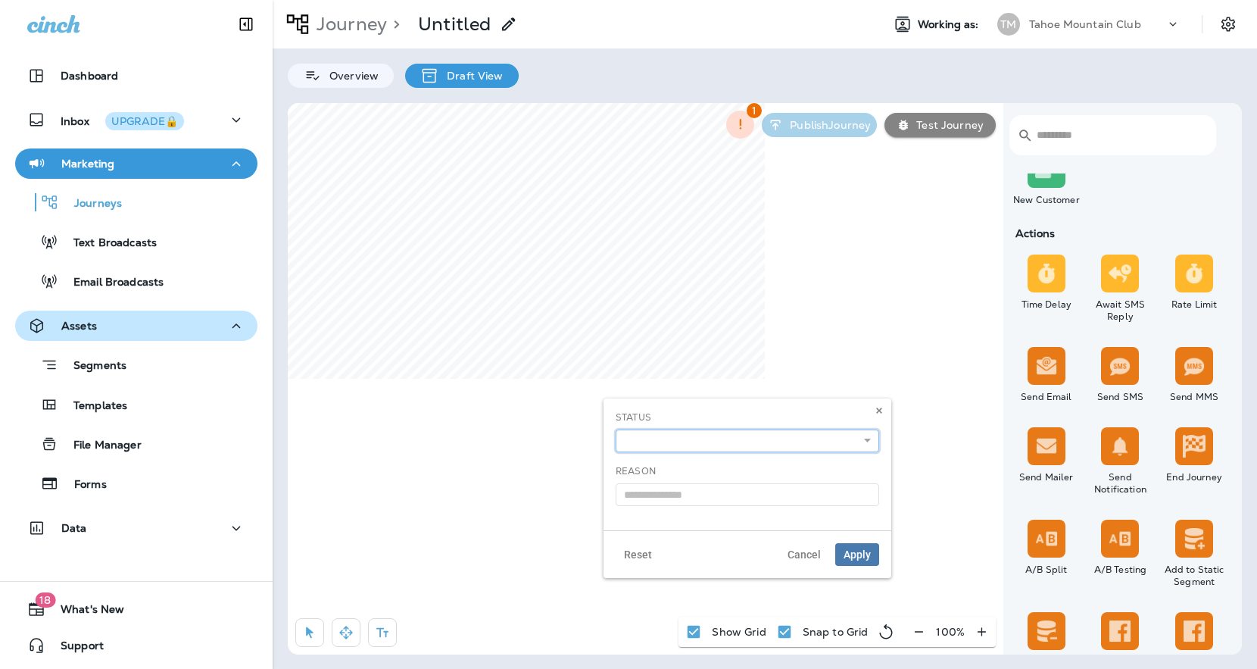
click at [661, 439] on select "**********" at bounding box center [747, 440] width 263 height 23
select select "*******"
click at [616, 429] on select "**********" at bounding box center [747, 440] width 263 height 23
click at [854, 551] on span "Apply" at bounding box center [856, 554] width 27 height 11
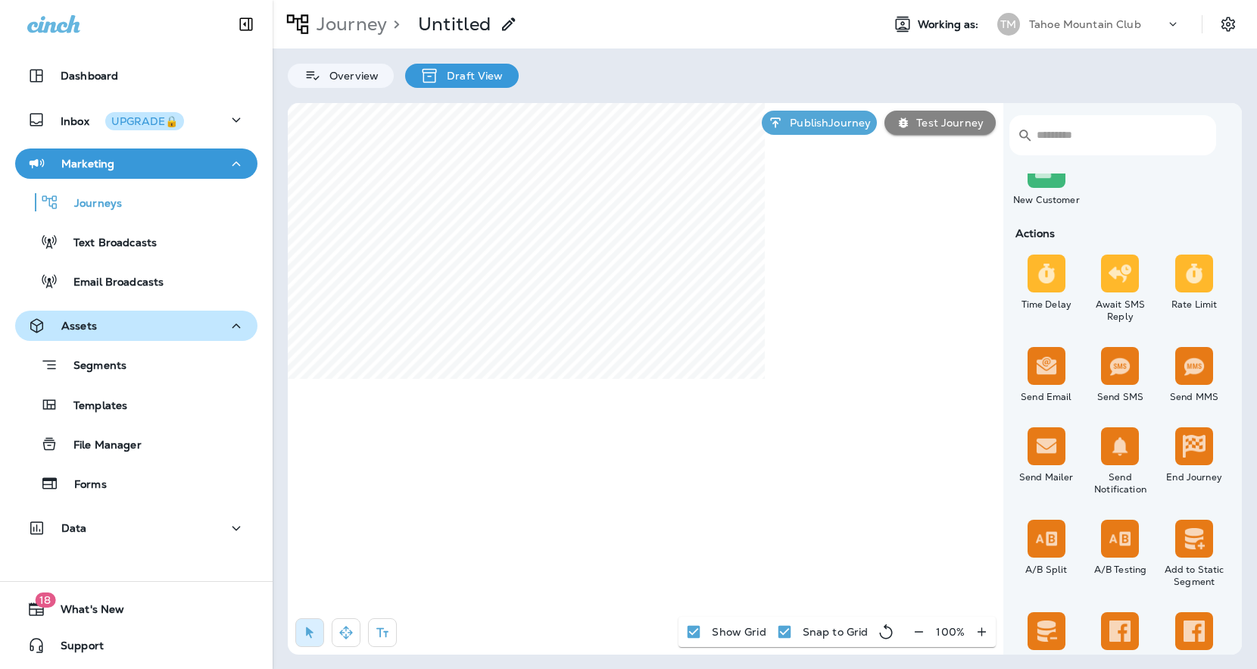
click at [930, 124] on p "Test Journey" at bounding box center [946, 123] width 73 height 12
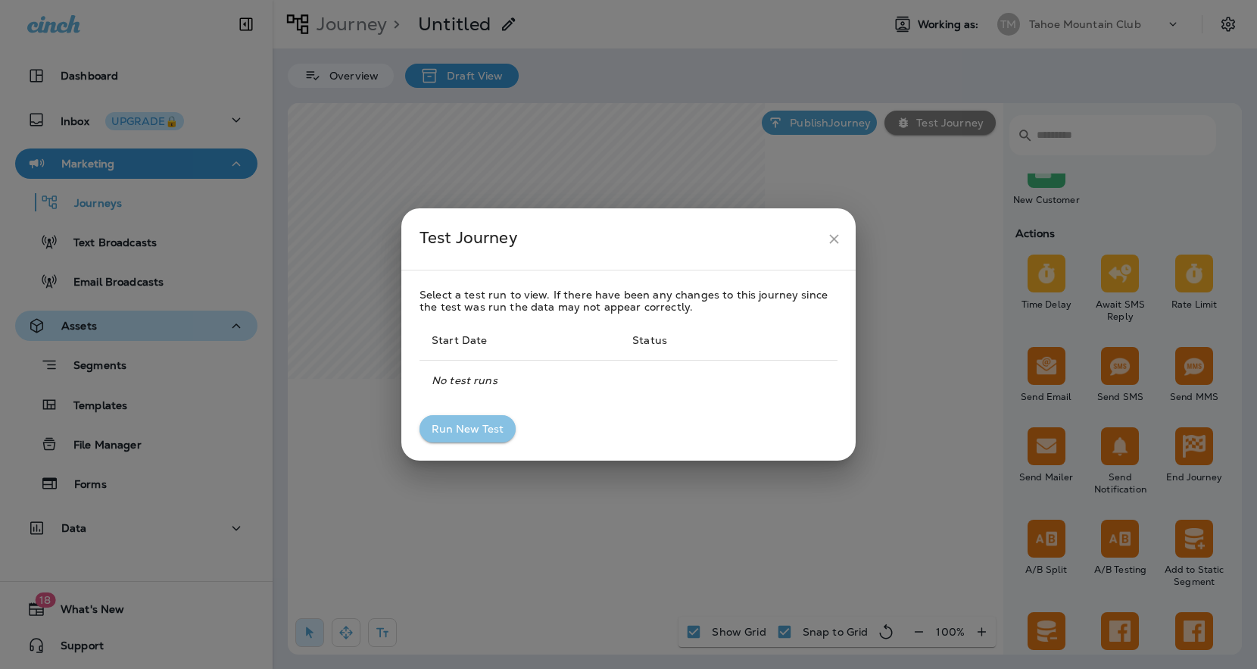
click at [467, 432] on button "Run New Test" at bounding box center [467, 429] width 96 height 28
click at [830, 237] on icon "close" at bounding box center [834, 239] width 16 height 16
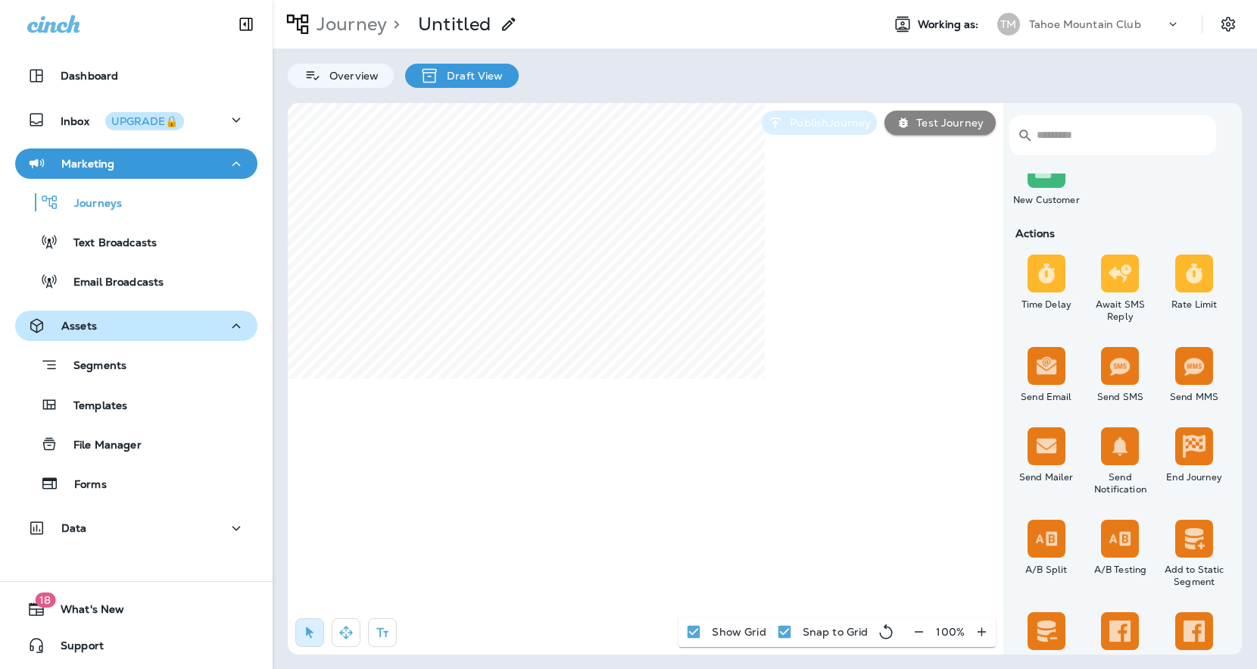
click at [810, 126] on p "Publish Journey" at bounding box center [827, 123] width 87 height 12
